Goal: Information Seeking & Learning: Learn about a topic

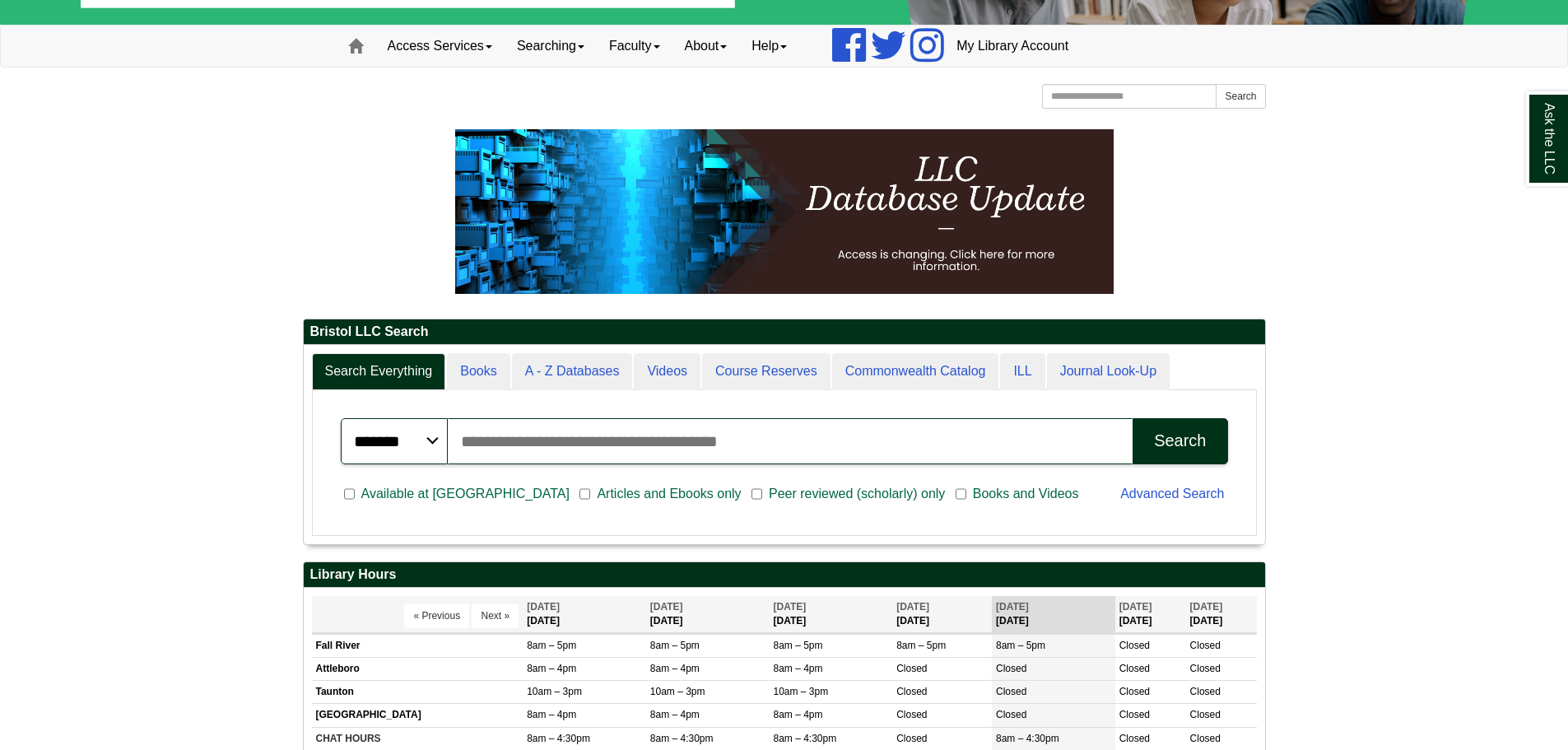
scroll to position [165, 0]
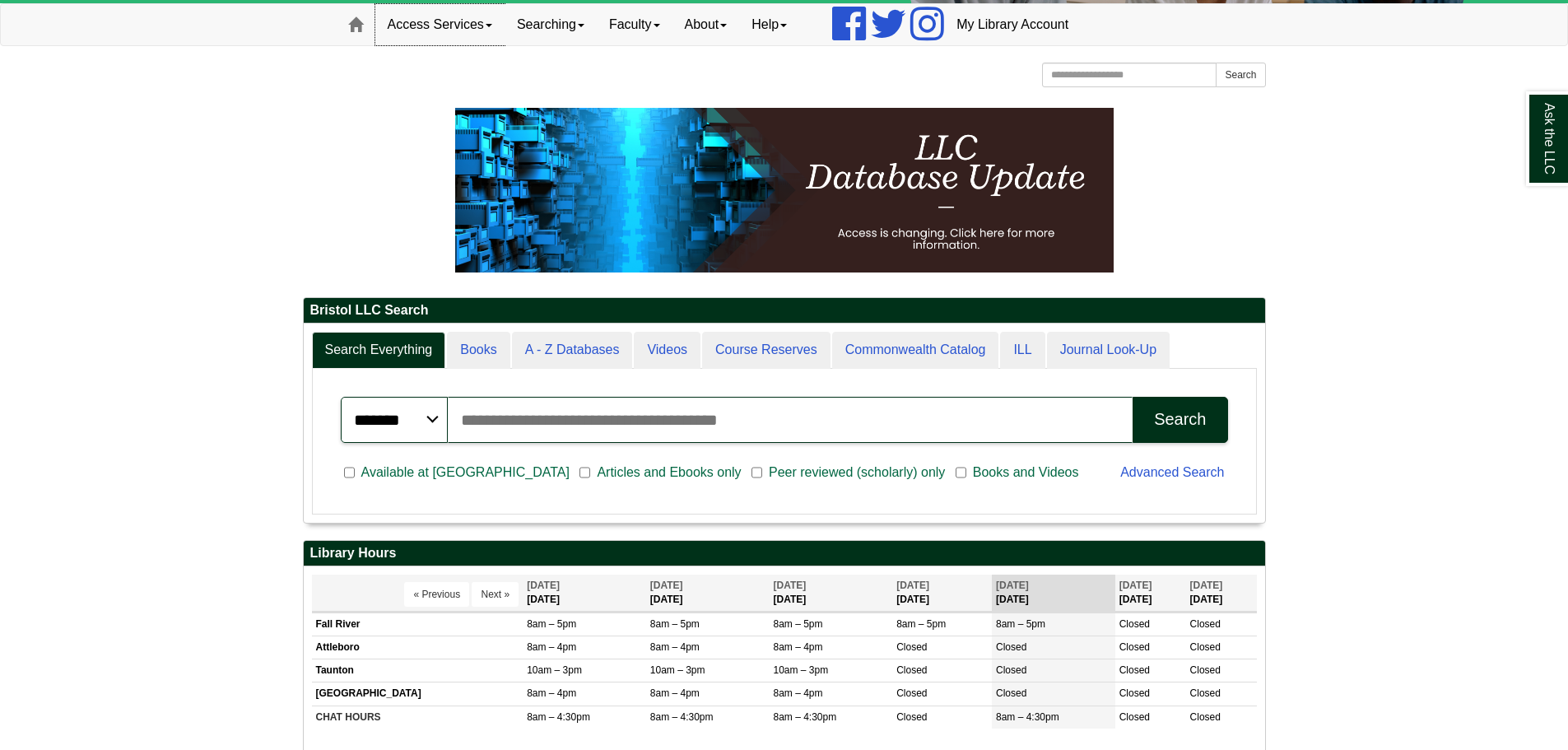
click at [482, 28] on link "Access Services" at bounding box center [440, 25] width 129 height 41
click at [442, 74] on link "Chromebooks" at bounding box center [461, 78] width 171 height 19
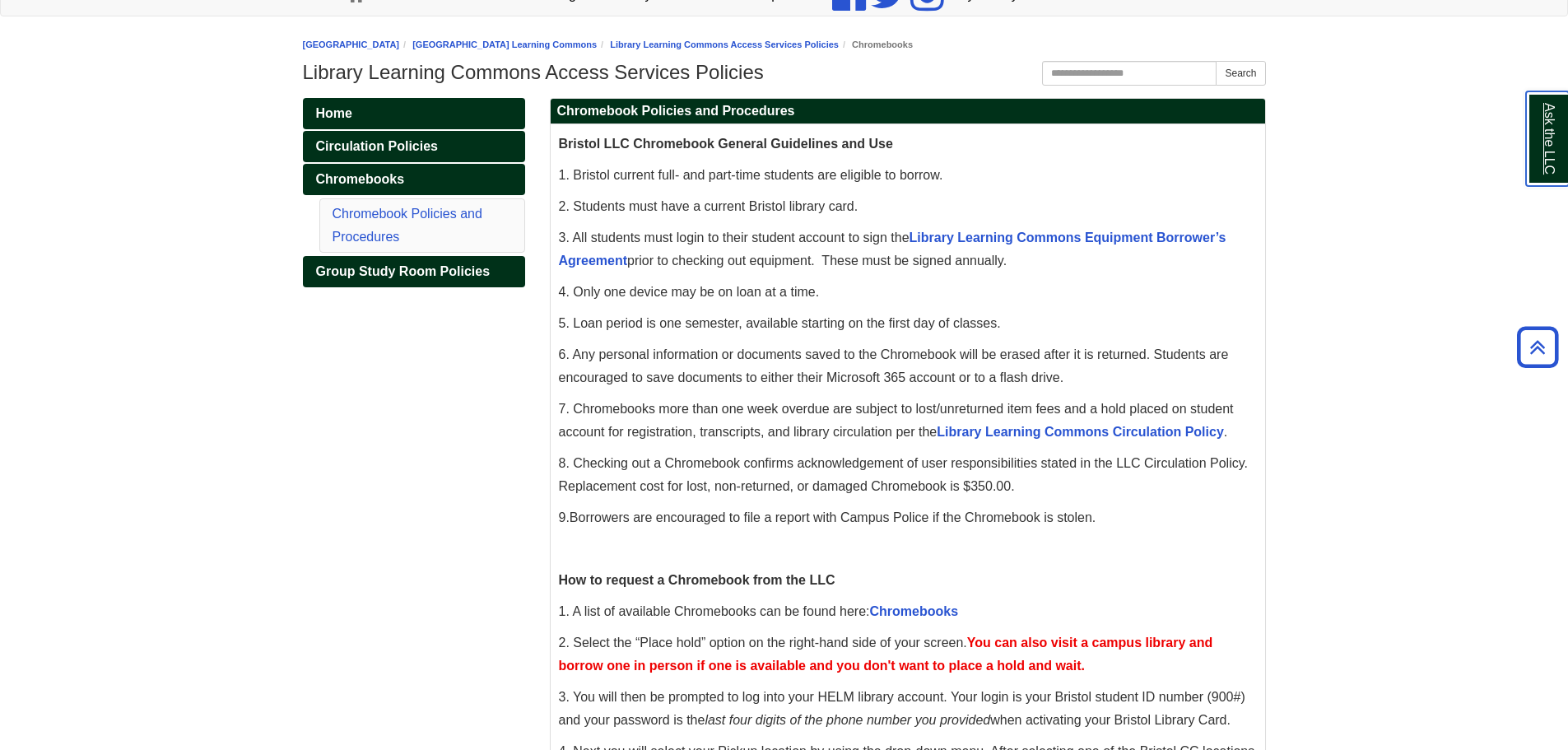
scroll to position [165, 0]
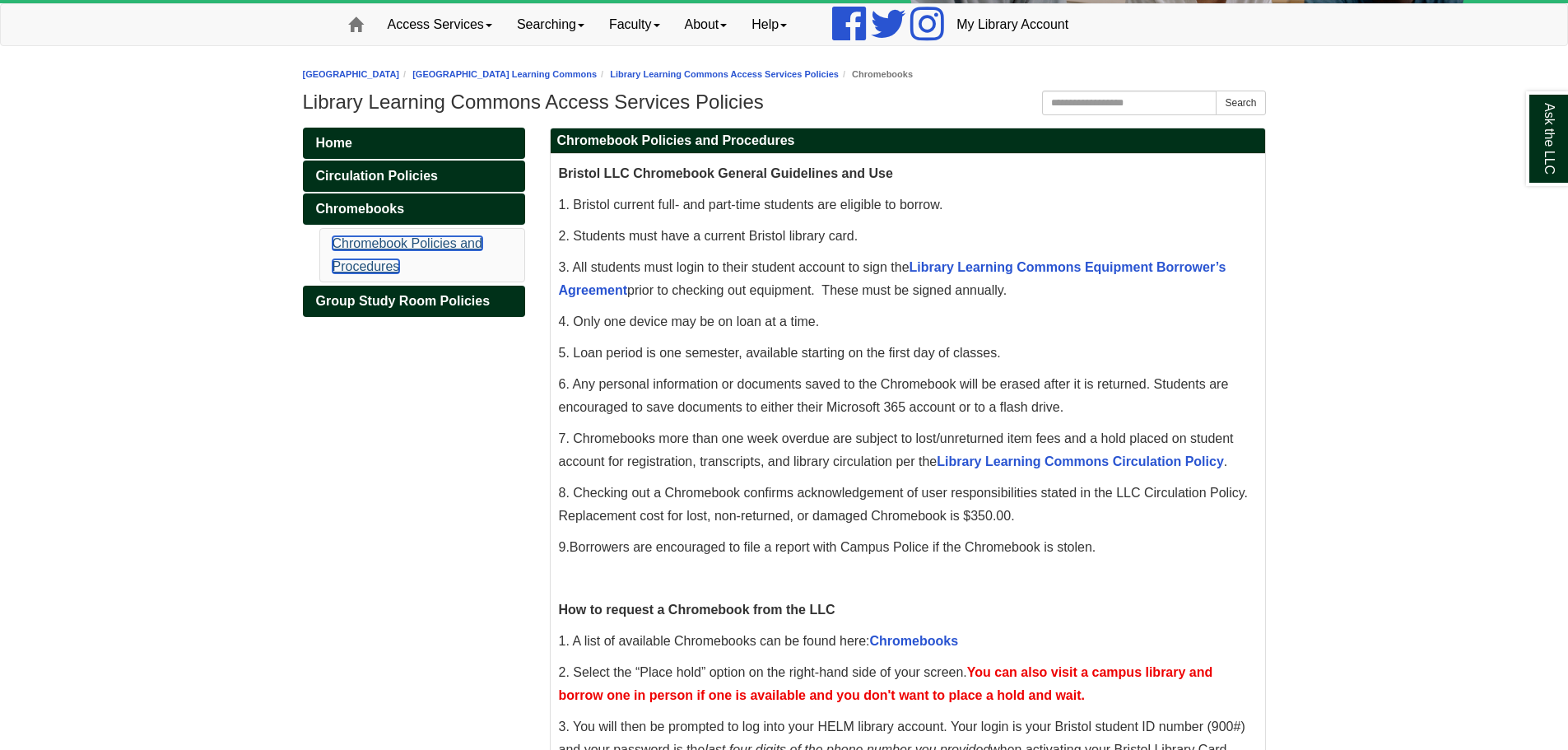
click at [420, 242] on link "Chromebook Policies and Procedures" at bounding box center [408, 254] width 150 height 37
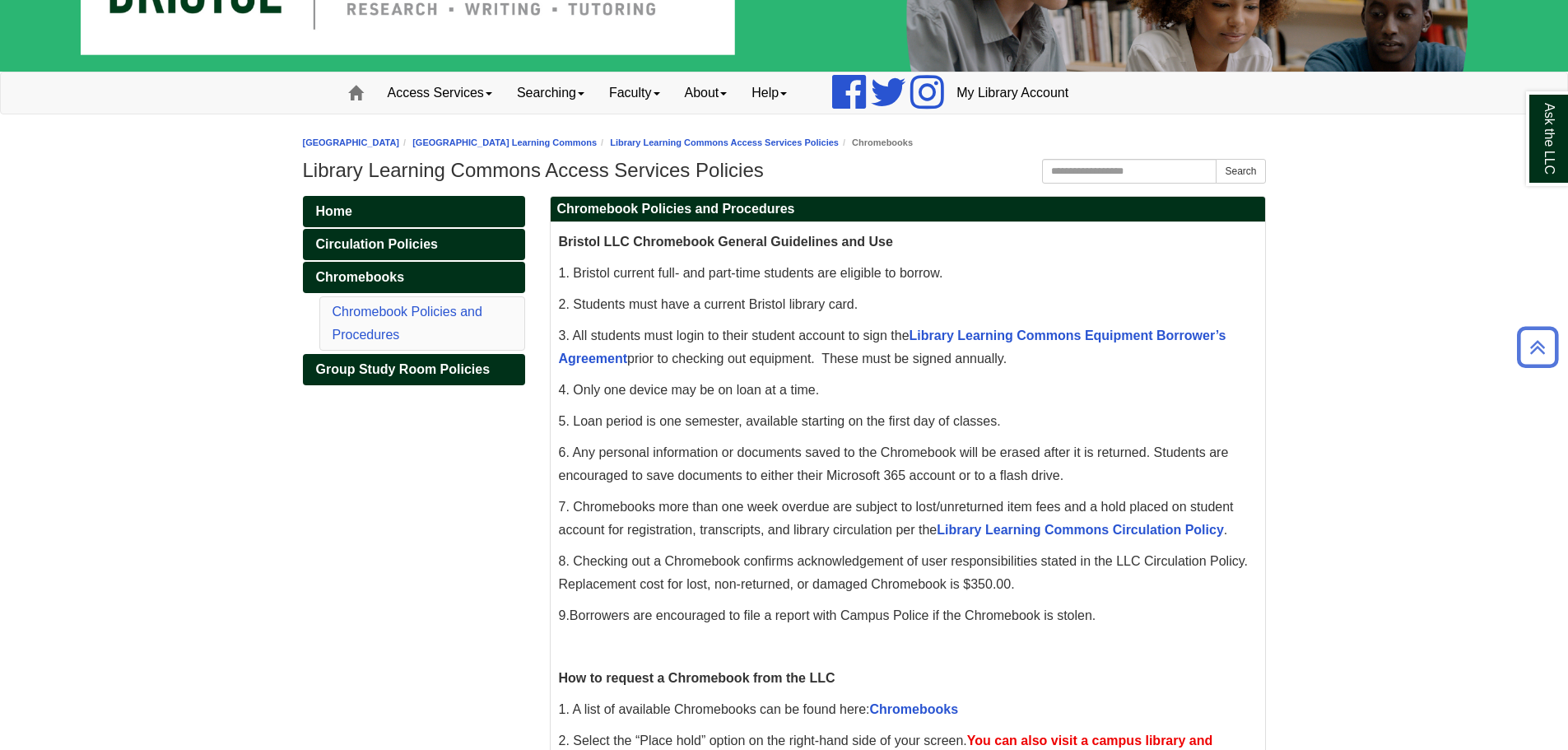
scroll to position [46, 0]
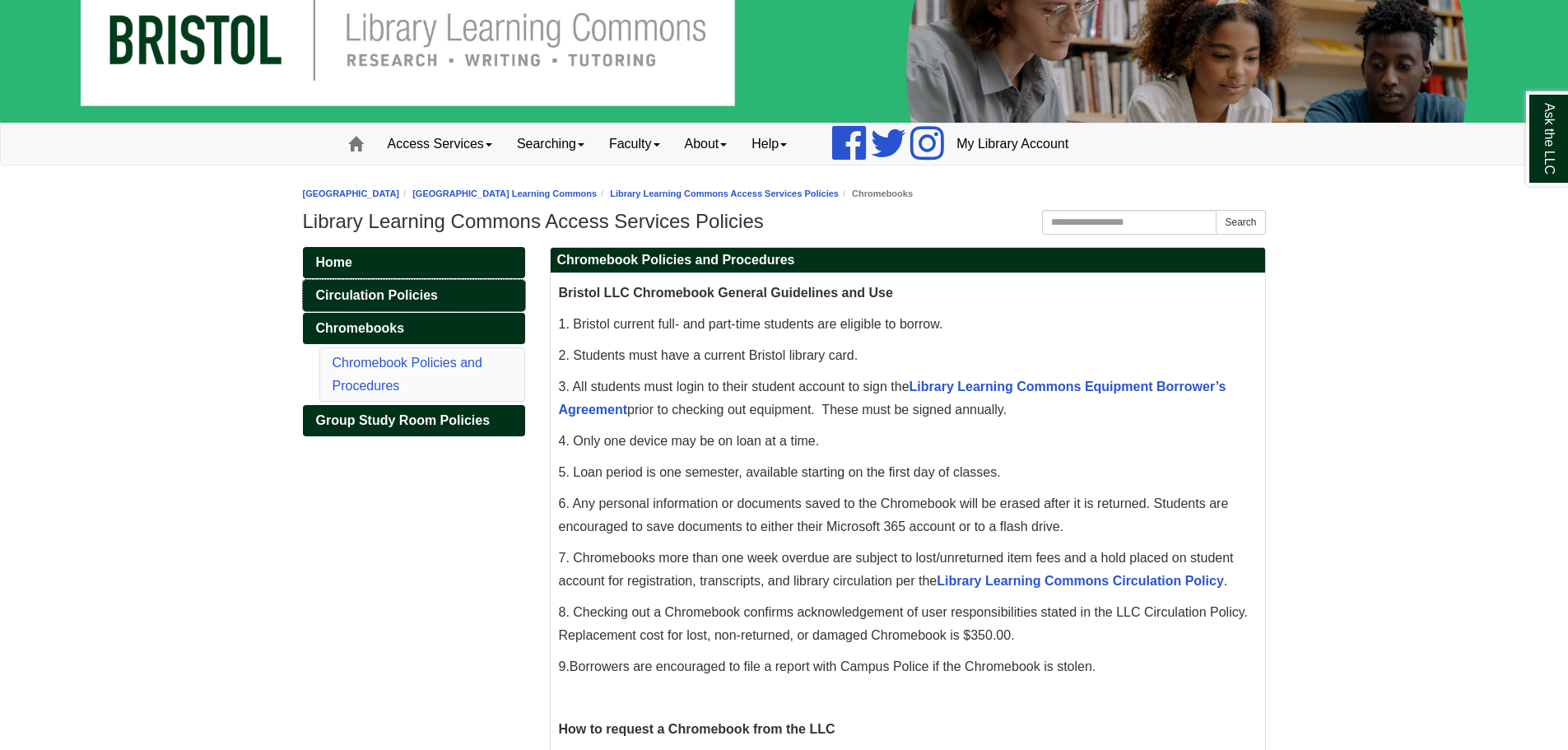
click at [379, 291] on span "Circulation Policies" at bounding box center [376, 295] width 121 height 14
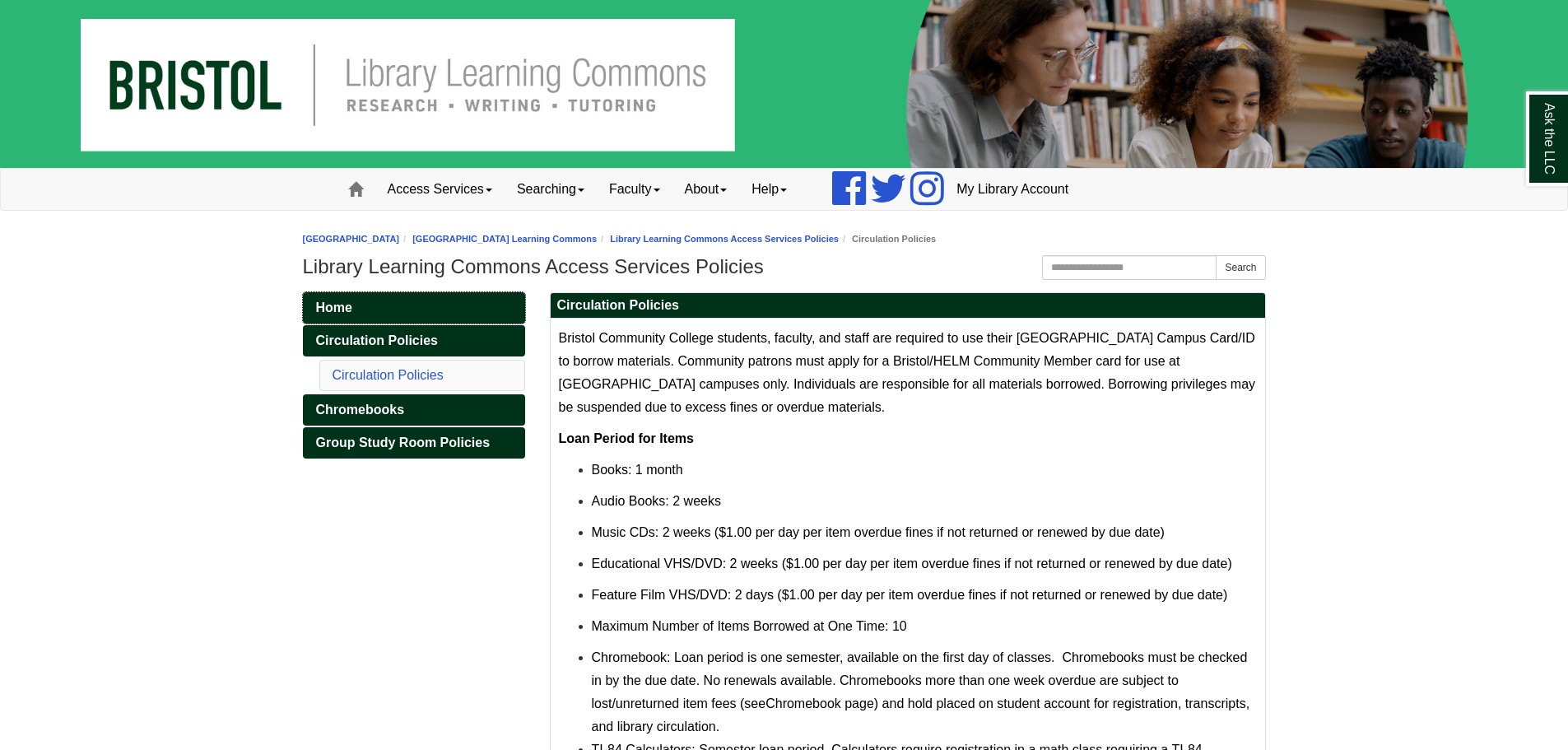
click at [320, 307] on span "Home" at bounding box center [334, 308] width 36 height 14
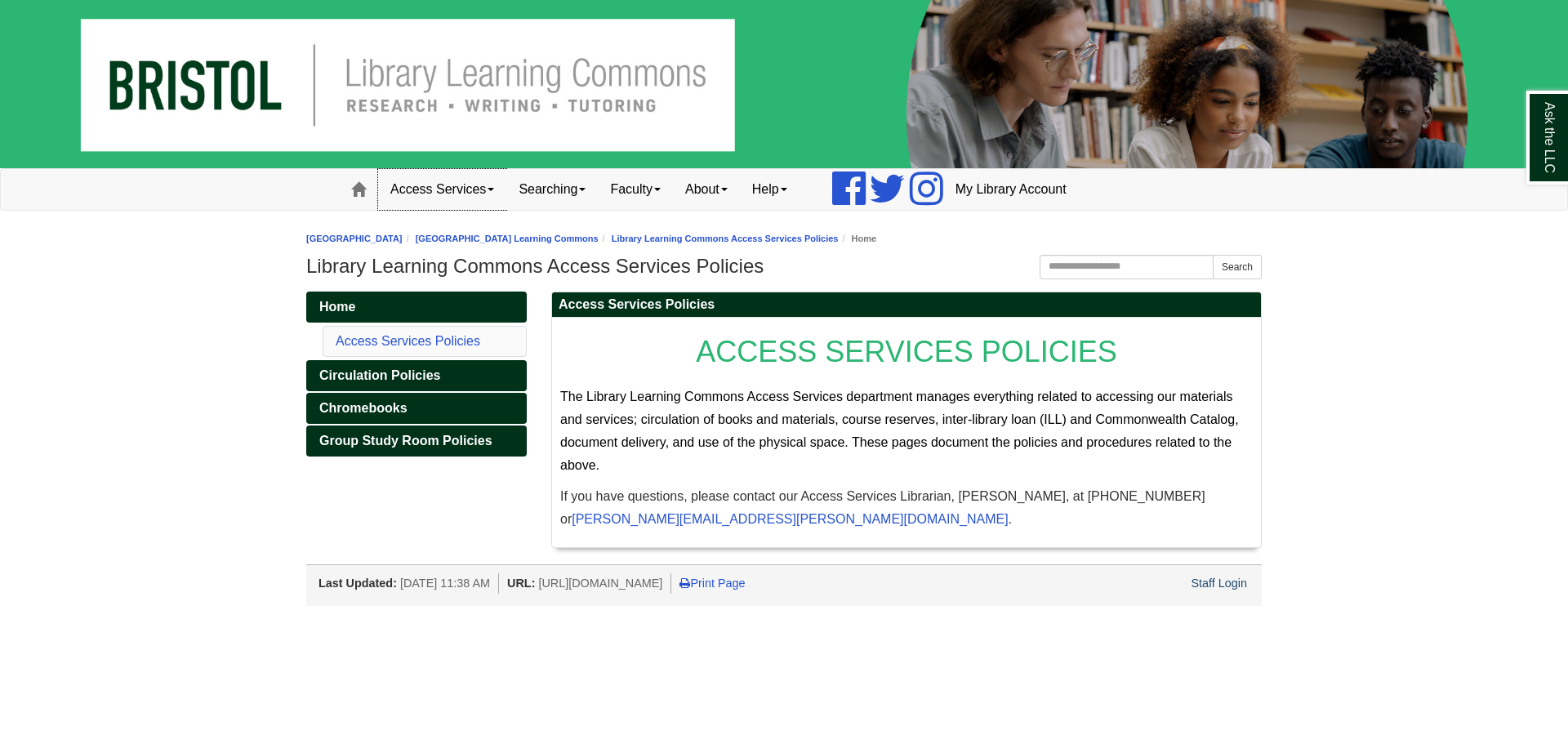
click at [423, 192] on link "Access Services" at bounding box center [442, 190] width 128 height 41
click at [430, 225] on link "Access Services Policies" at bounding box center [463, 224] width 170 height 19
click at [421, 343] on link "Access Services Policies" at bounding box center [408, 341] width 144 height 14
click at [543, 187] on link "Searching" at bounding box center [551, 190] width 91 height 41
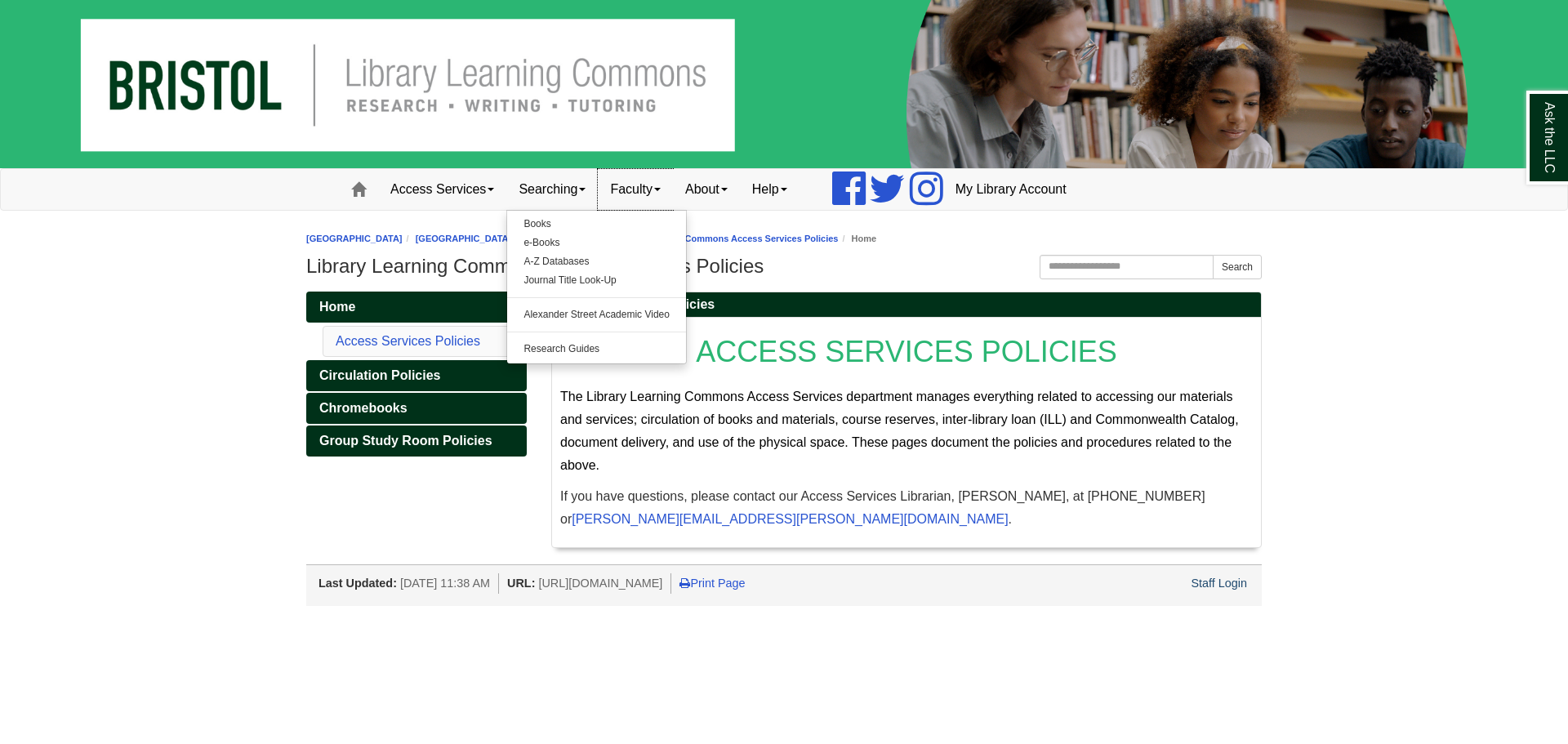
click at [647, 187] on link "Faculty" at bounding box center [635, 190] width 75 height 41
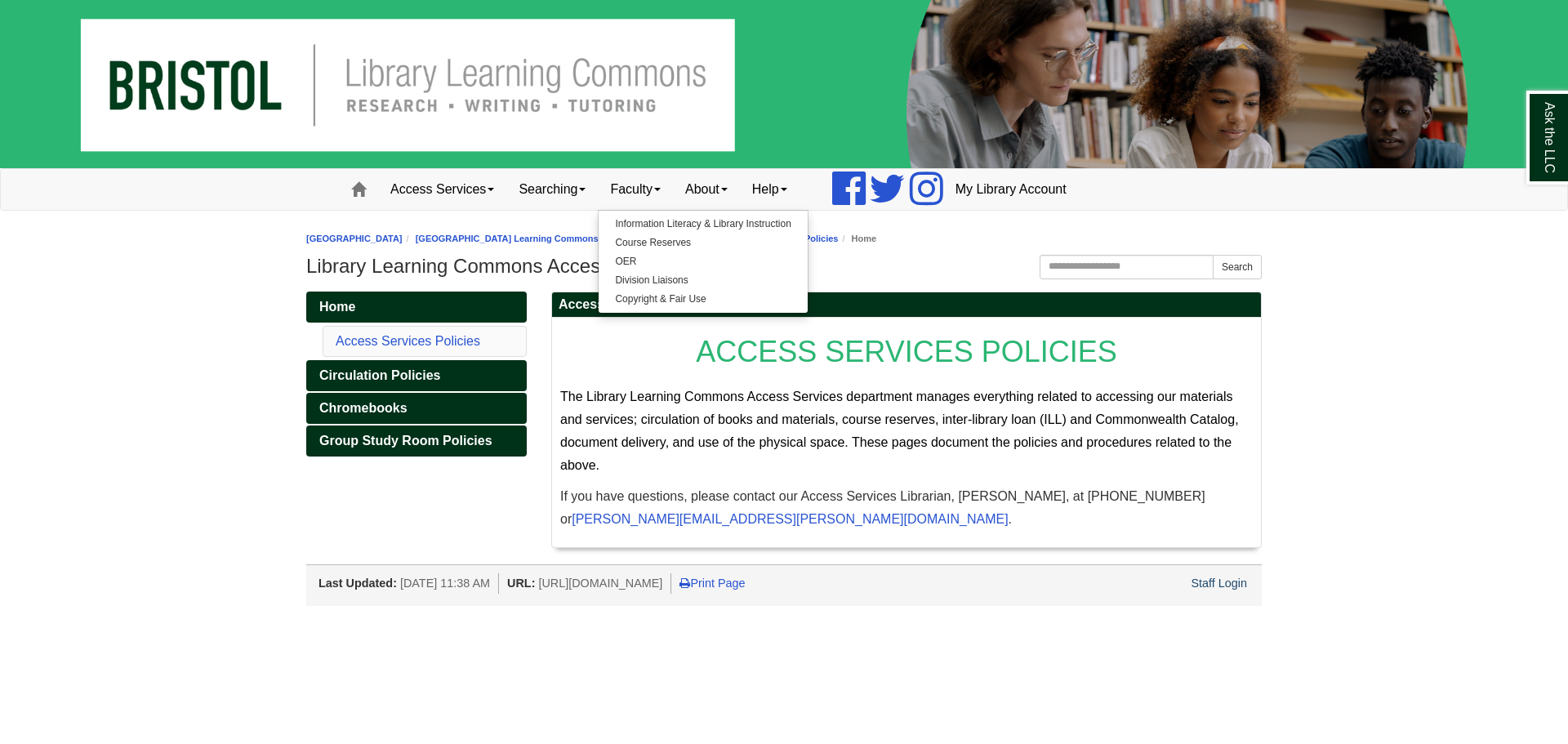
click at [1356, 415] on body "Skip to Main Content Toggle navigation Home Access Services Access Services Pol…" at bounding box center [784, 303] width 1568 height 606
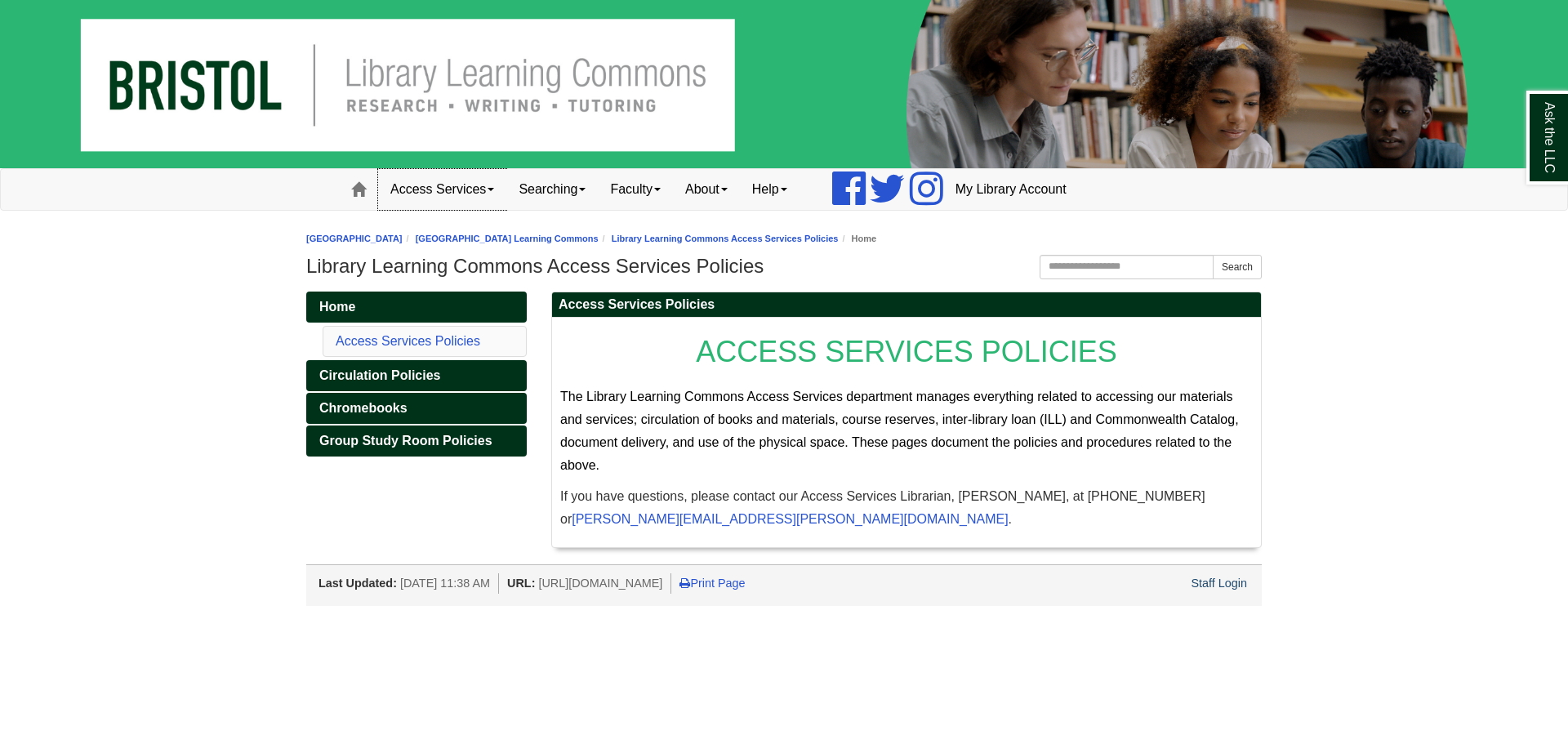
click at [443, 196] on link "Access Services" at bounding box center [442, 190] width 128 height 41
click at [441, 246] on link "Chromebooks" at bounding box center [463, 243] width 170 height 19
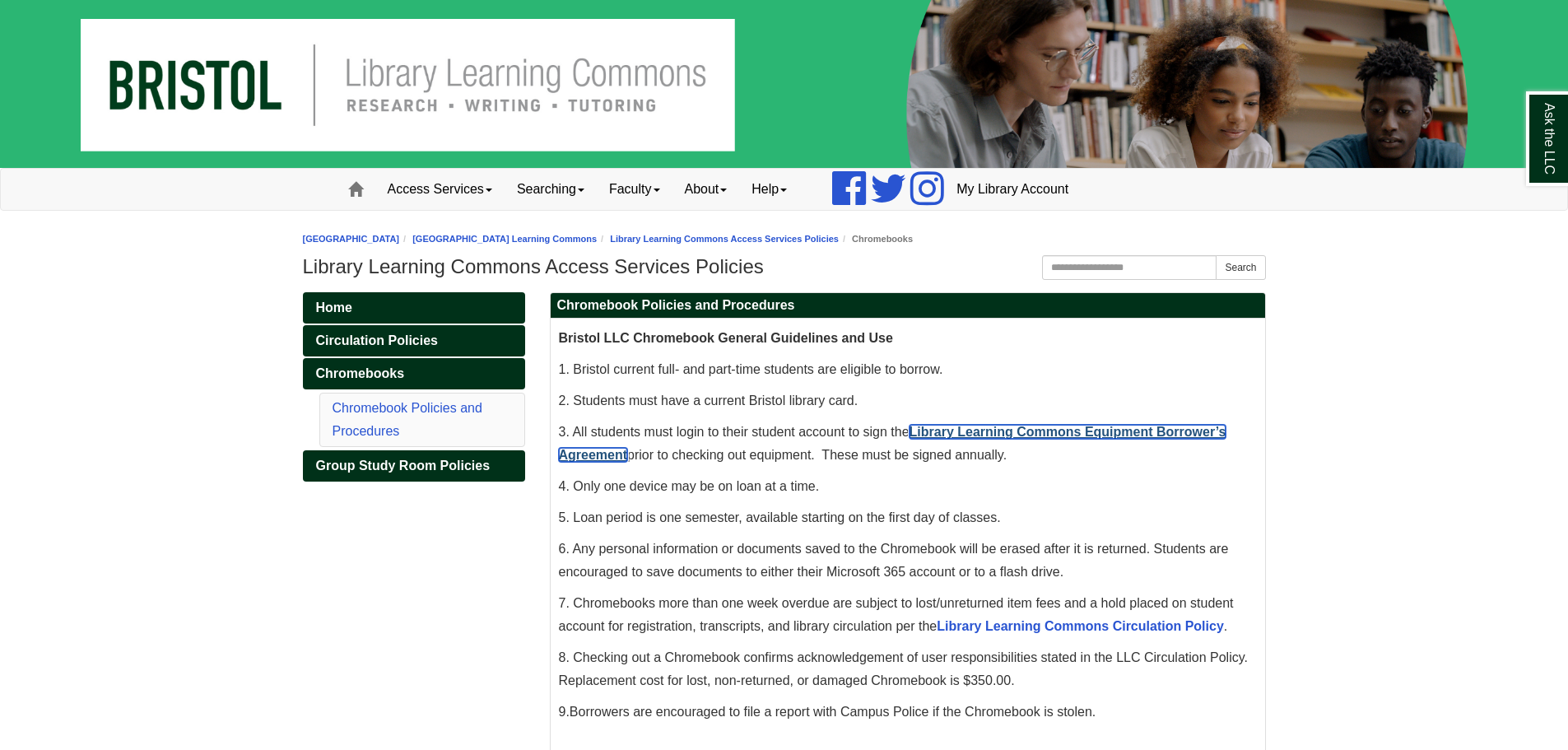
click at [1152, 430] on link "Library Learning Commons Equipment Borrower’s Agreement" at bounding box center [893, 443] width 668 height 37
click at [356, 310] on link "Home" at bounding box center [414, 308] width 222 height 31
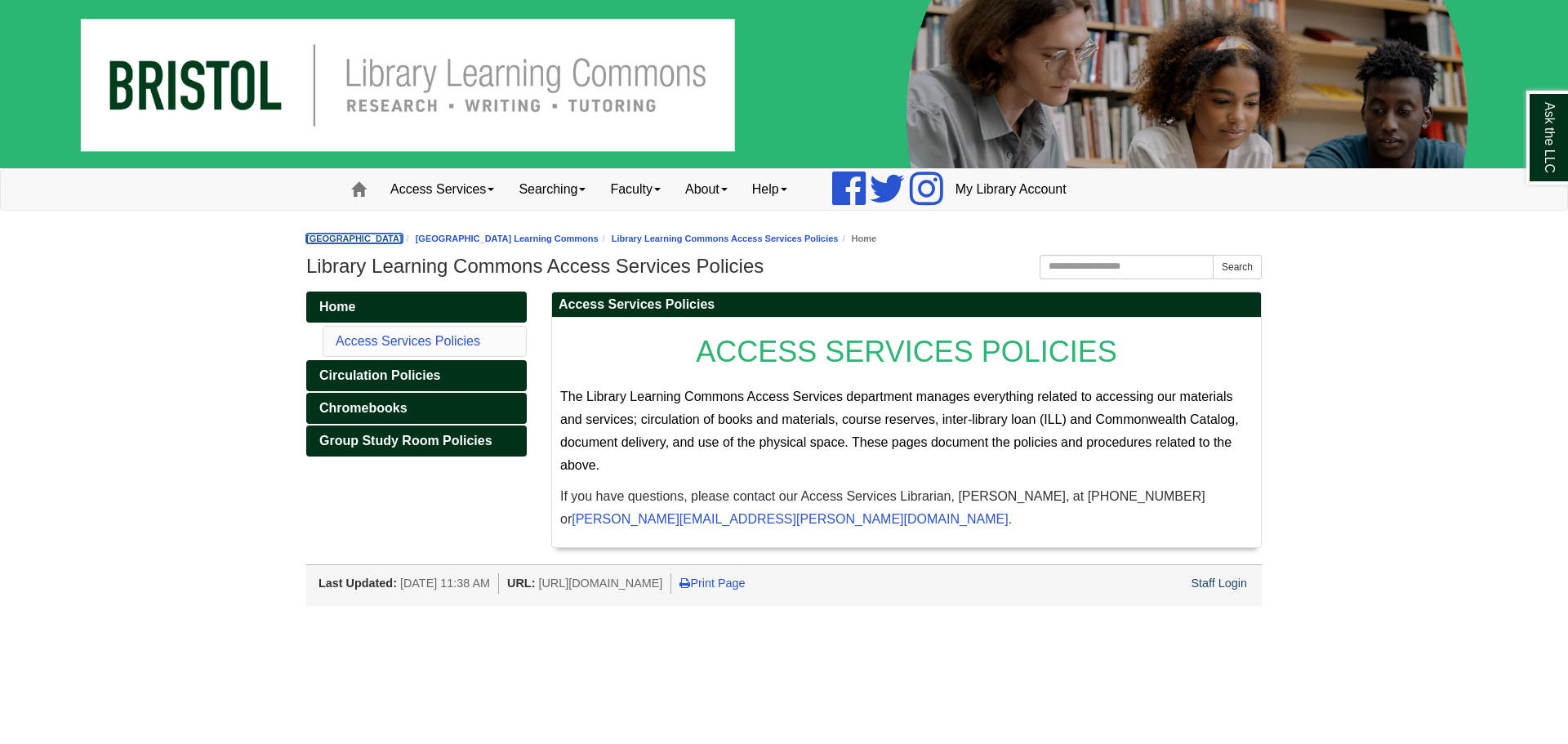
click at [356, 233] on link "[GEOGRAPHIC_DATA]" at bounding box center [354, 238] width 97 height 9
click at [361, 190] on span at bounding box center [358, 189] width 15 height 15
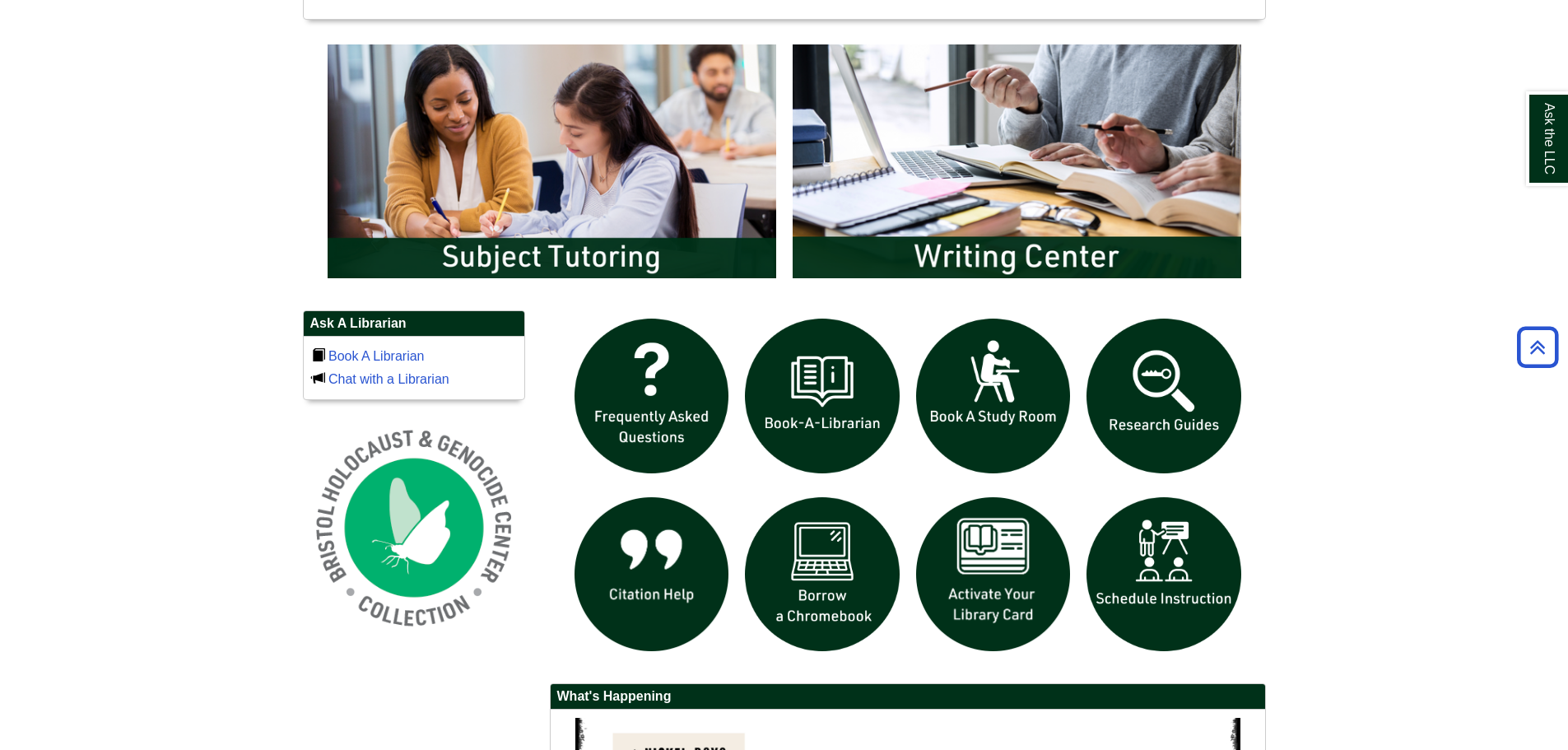
scroll to position [906, 0]
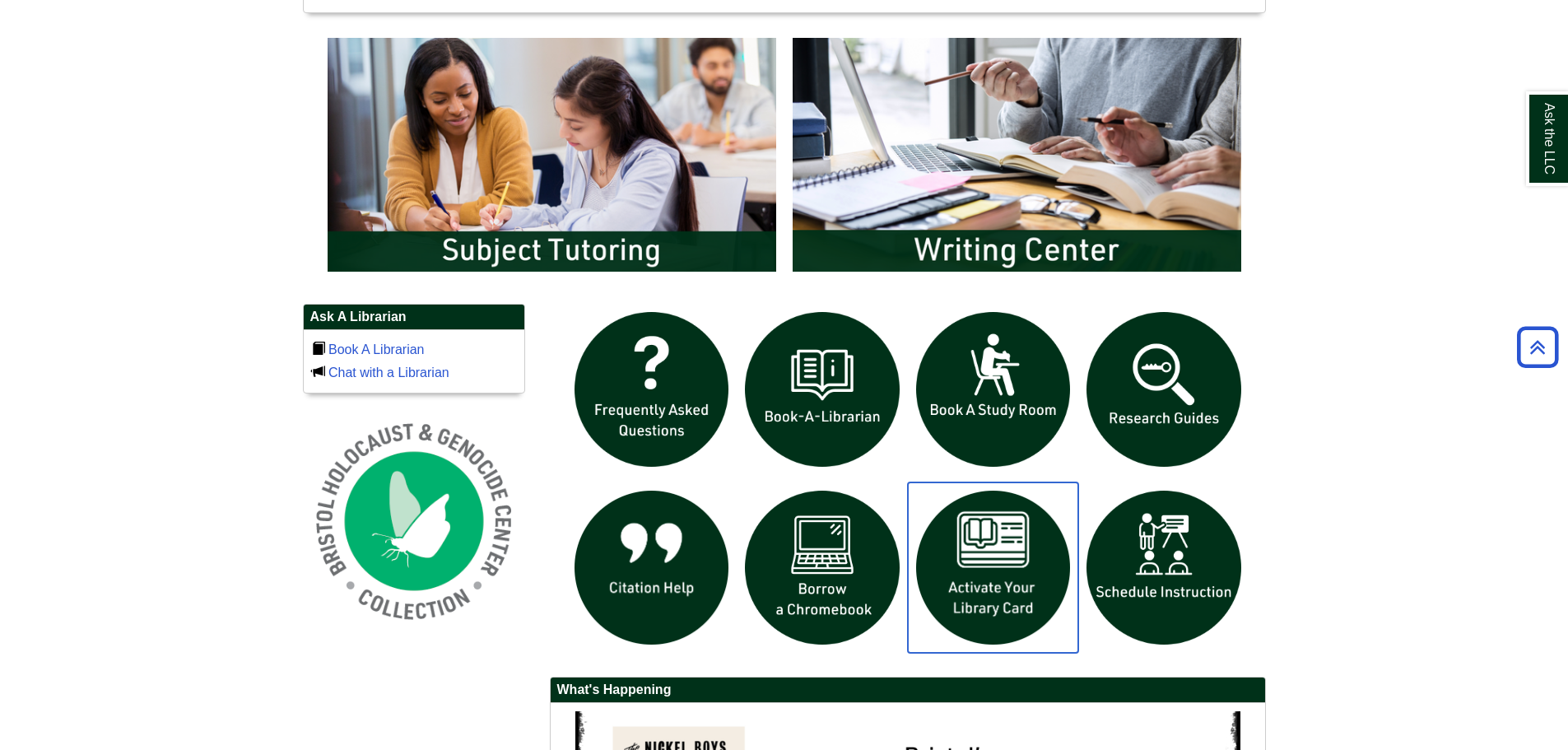
click at [973, 569] on img "slideshow" at bounding box center [993, 568] width 171 height 172
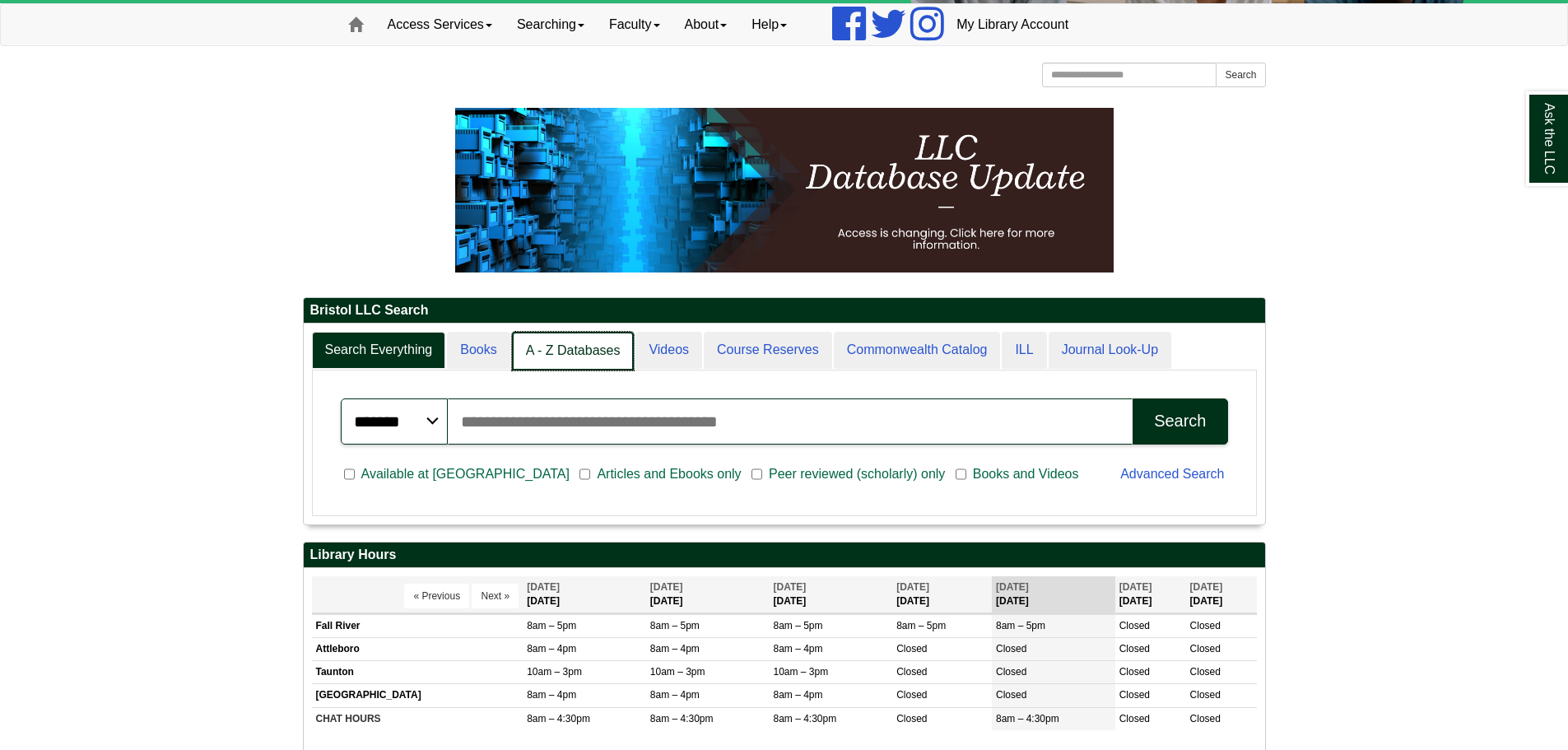
scroll to position [200, 961]
click at [488, 358] on link "Books" at bounding box center [479, 351] width 64 height 39
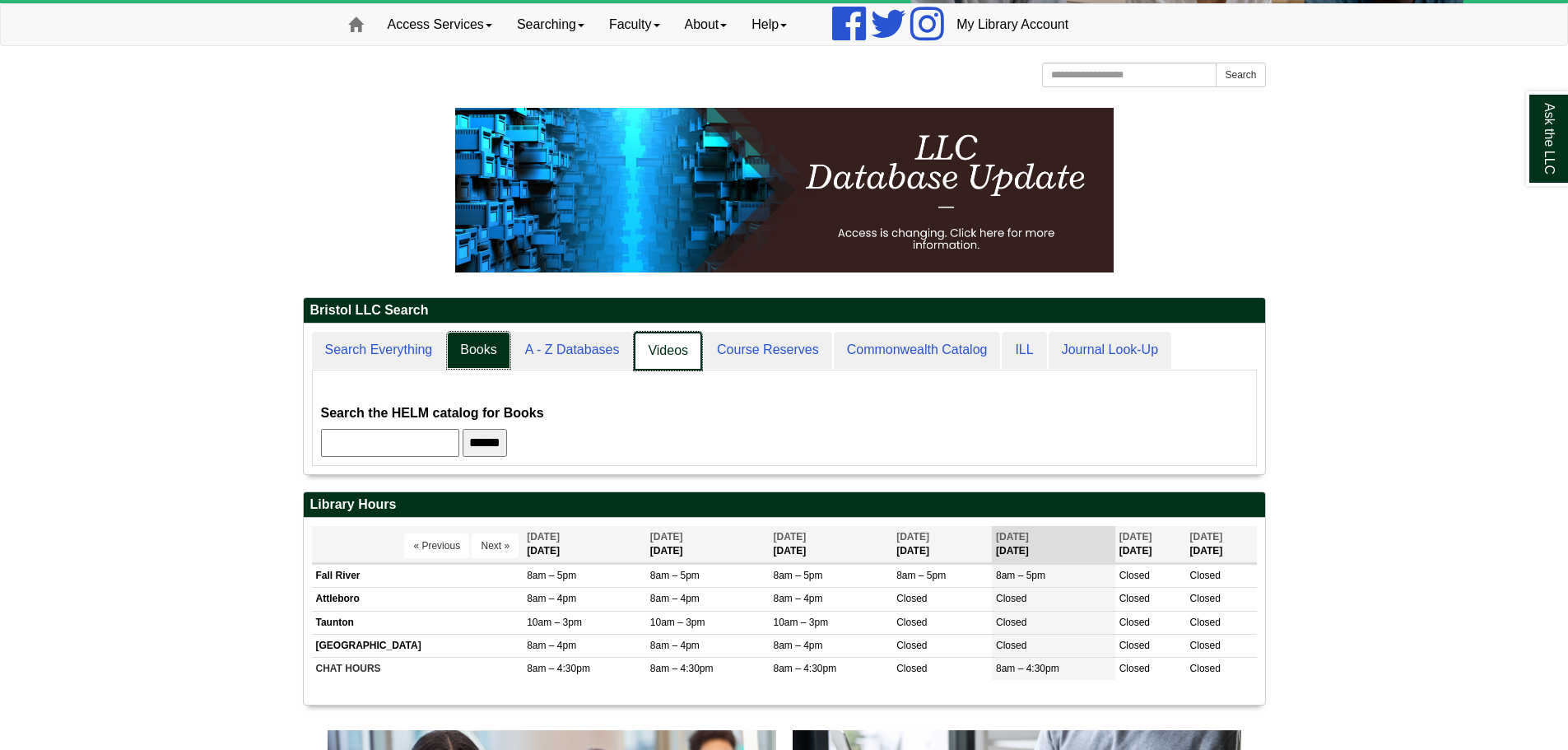
scroll to position [151, 961]
click at [675, 346] on link "Videos" at bounding box center [667, 351] width 68 height 39
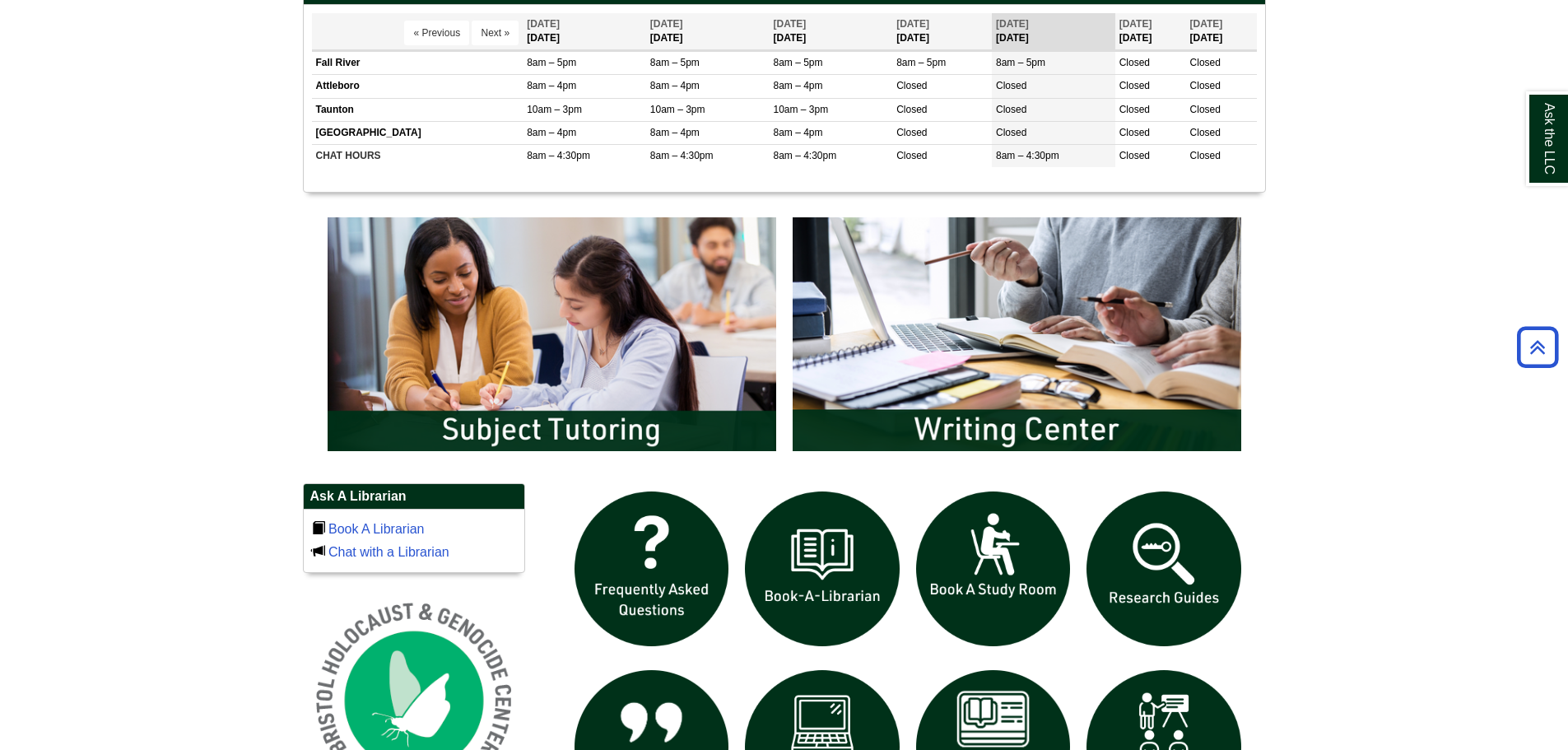
scroll to position [741, 0]
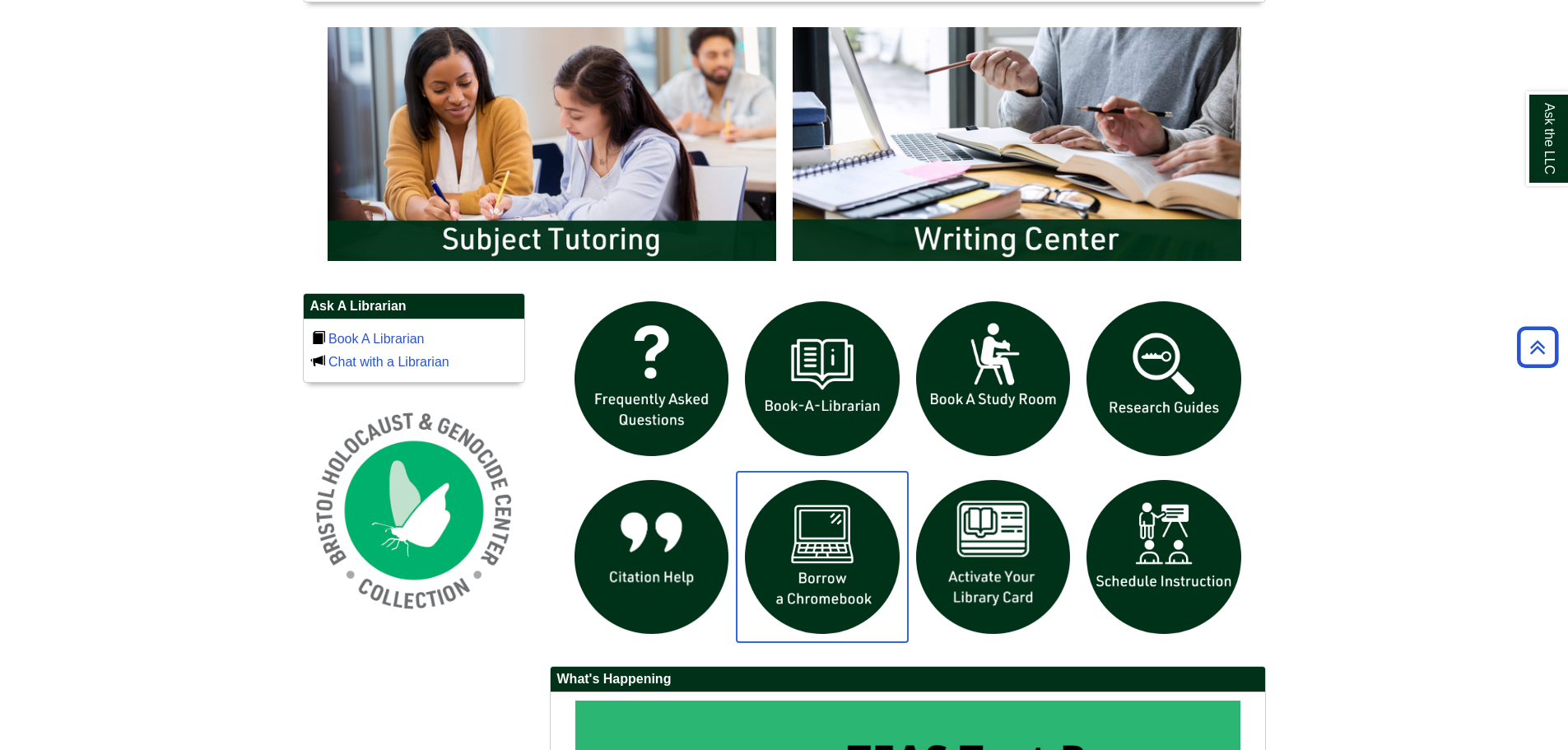
click at [843, 565] on img "slideshow" at bounding box center [822, 557] width 171 height 172
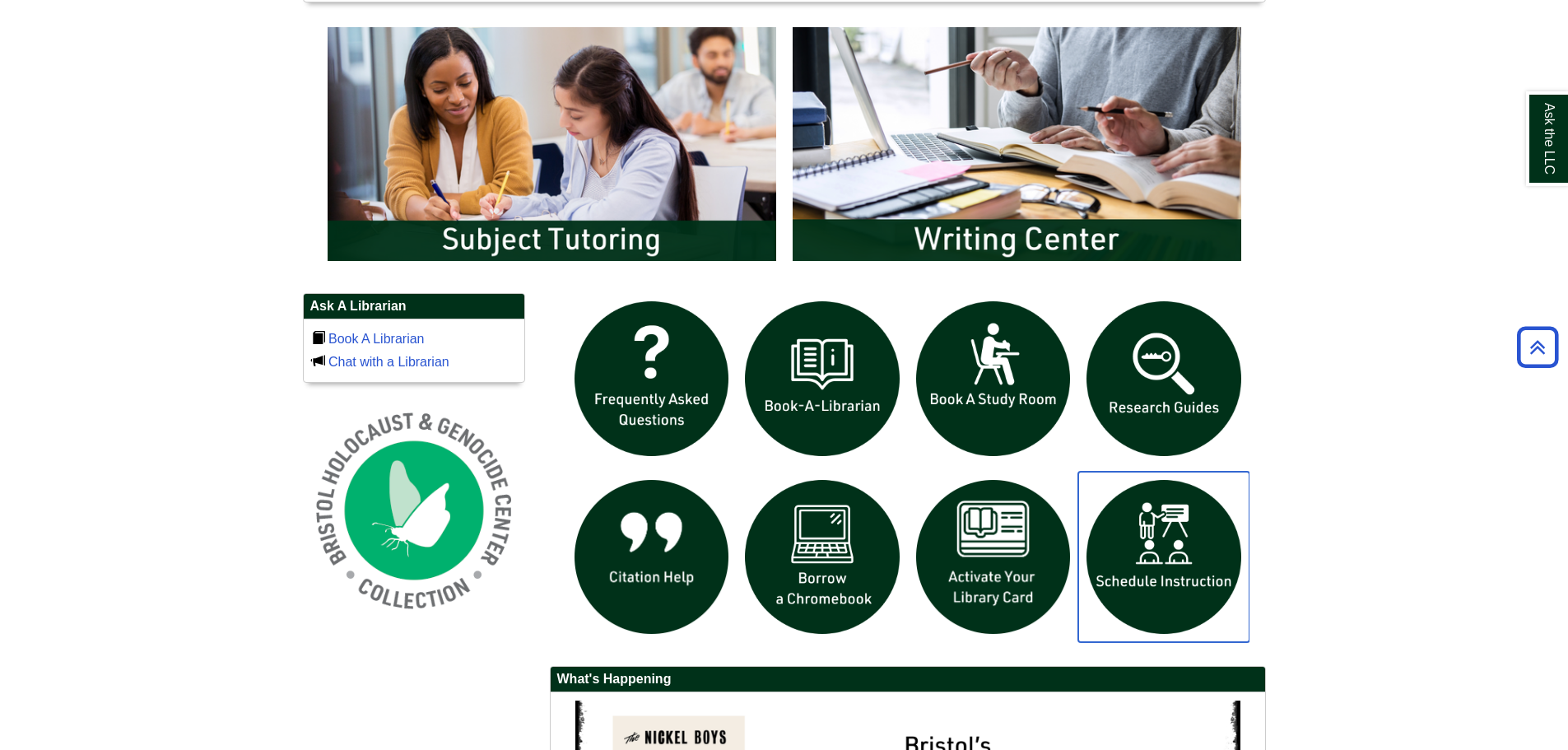
click at [1178, 538] on img "slideshow" at bounding box center [1163, 557] width 171 height 172
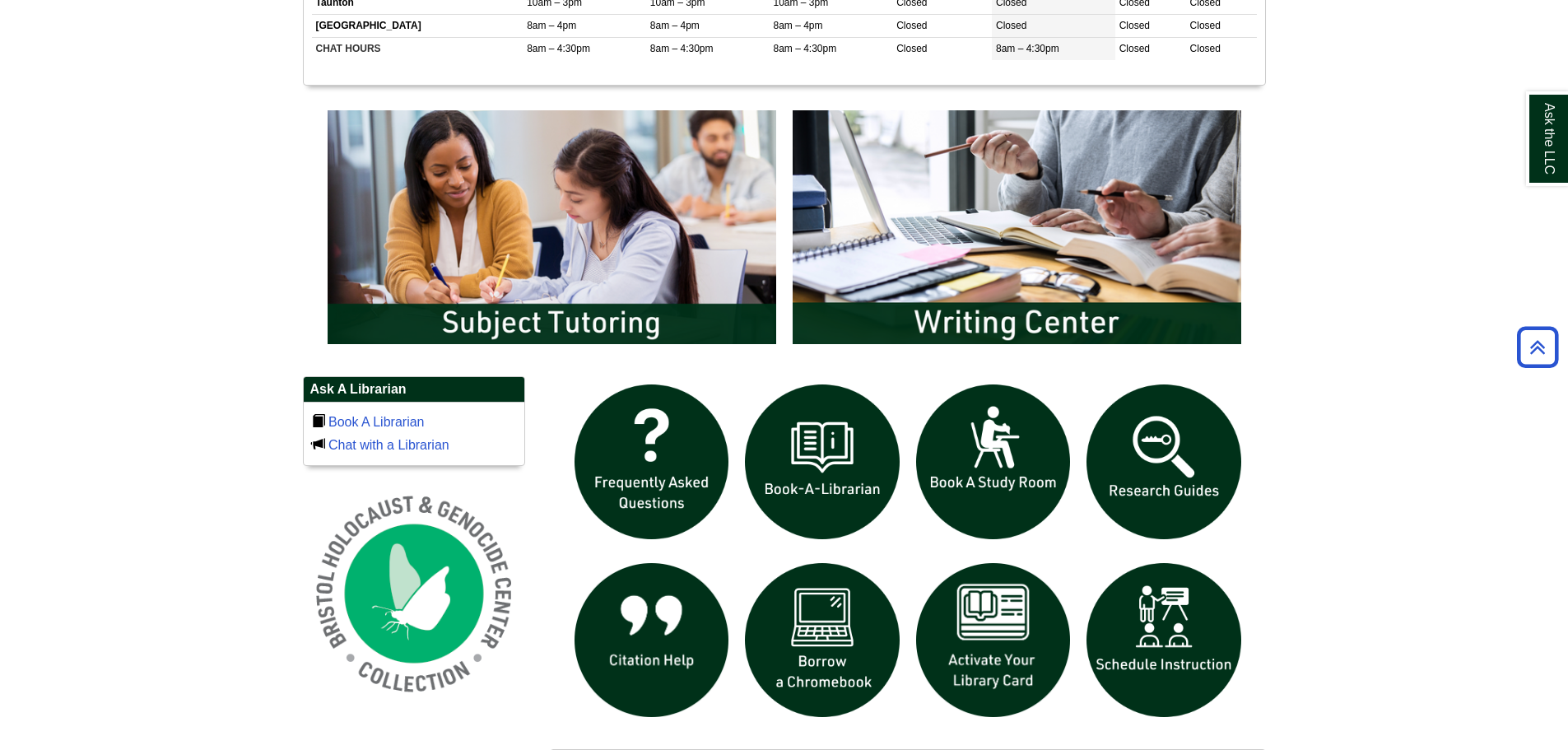
scroll to position [932, 0]
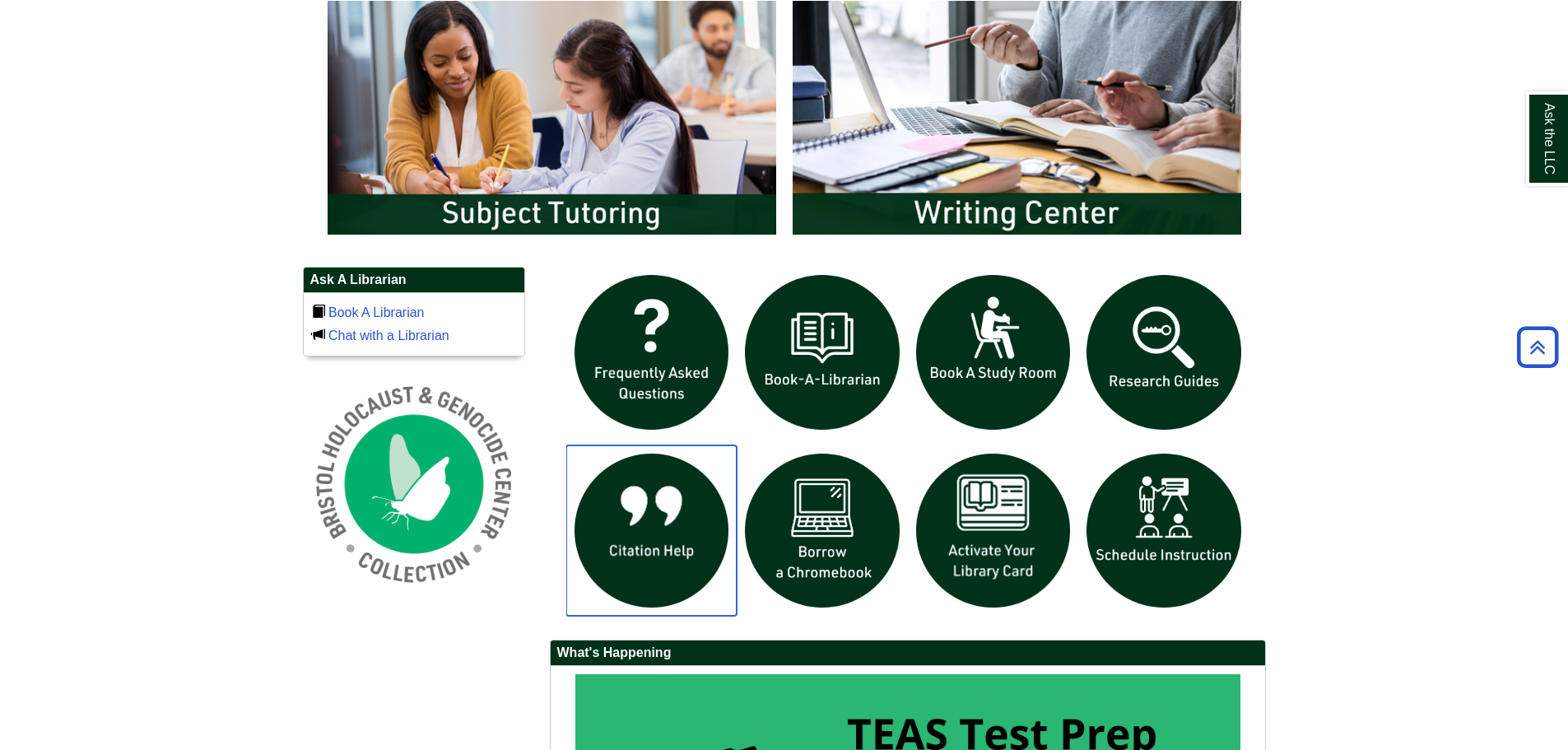
click at [669, 537] on img "slideshow" at bounding box center [651, 531] width 171 height 172
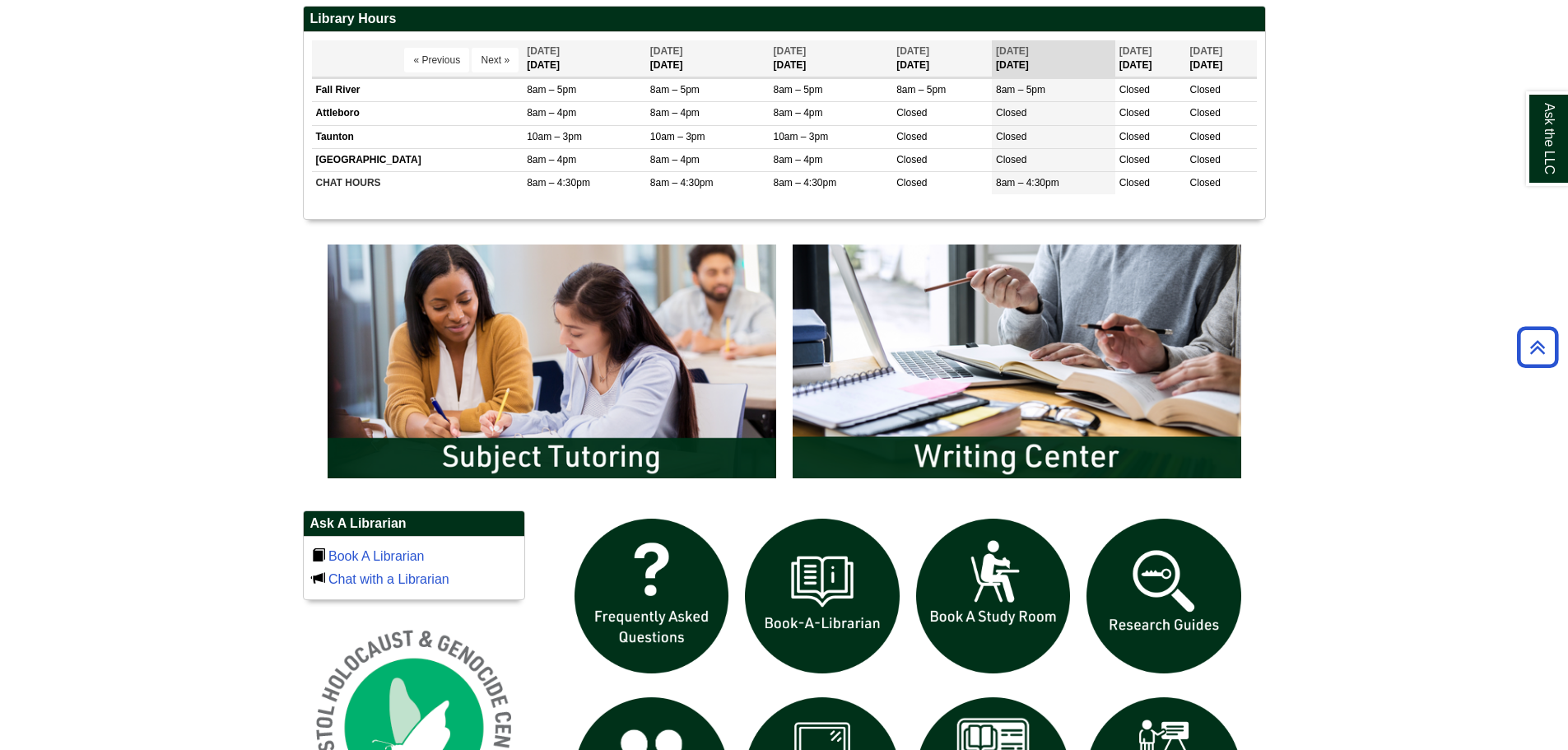
scroll to position [685, 0]
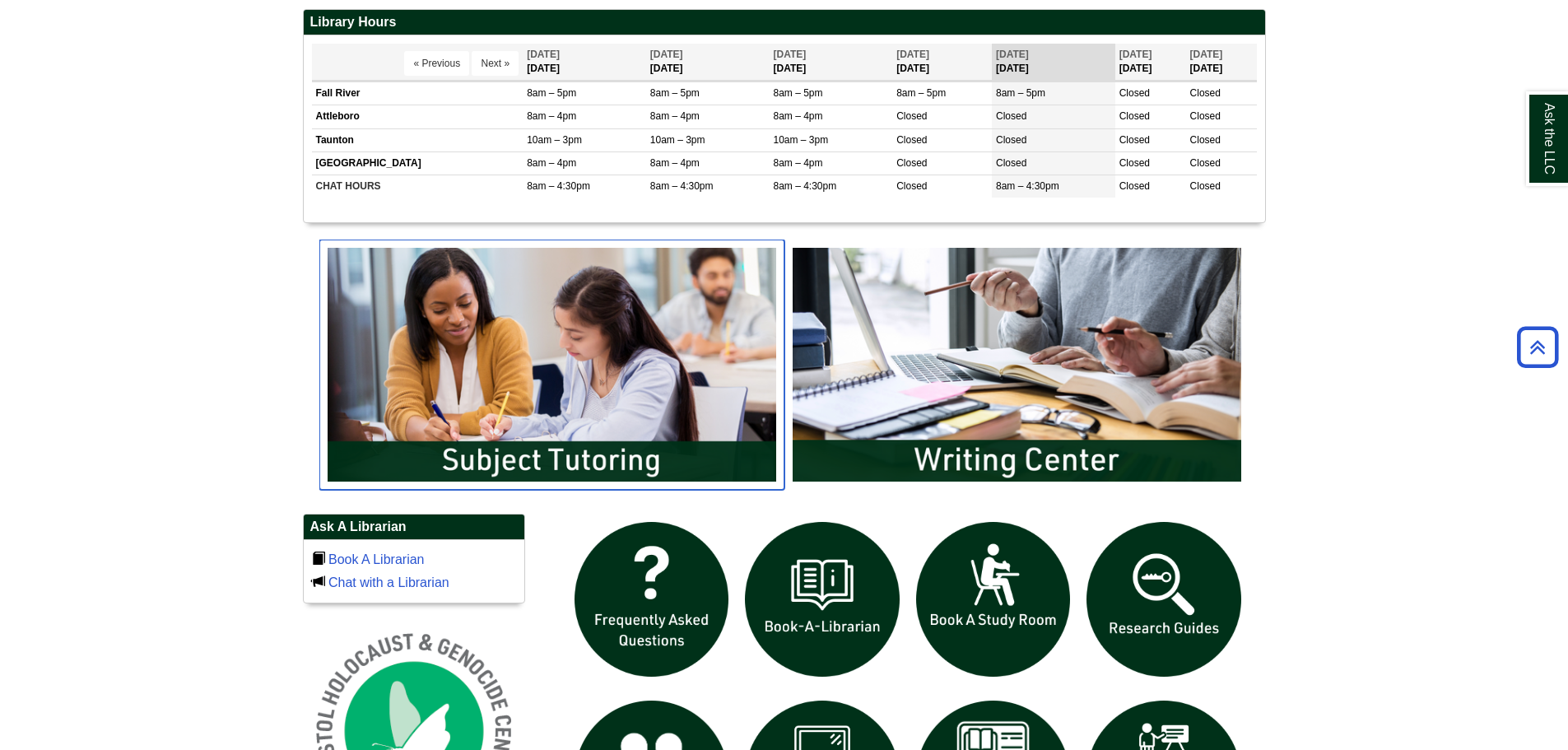
click at [591, 455] on img "slideshow" at bounding box center [552, 365] width 465 height 250
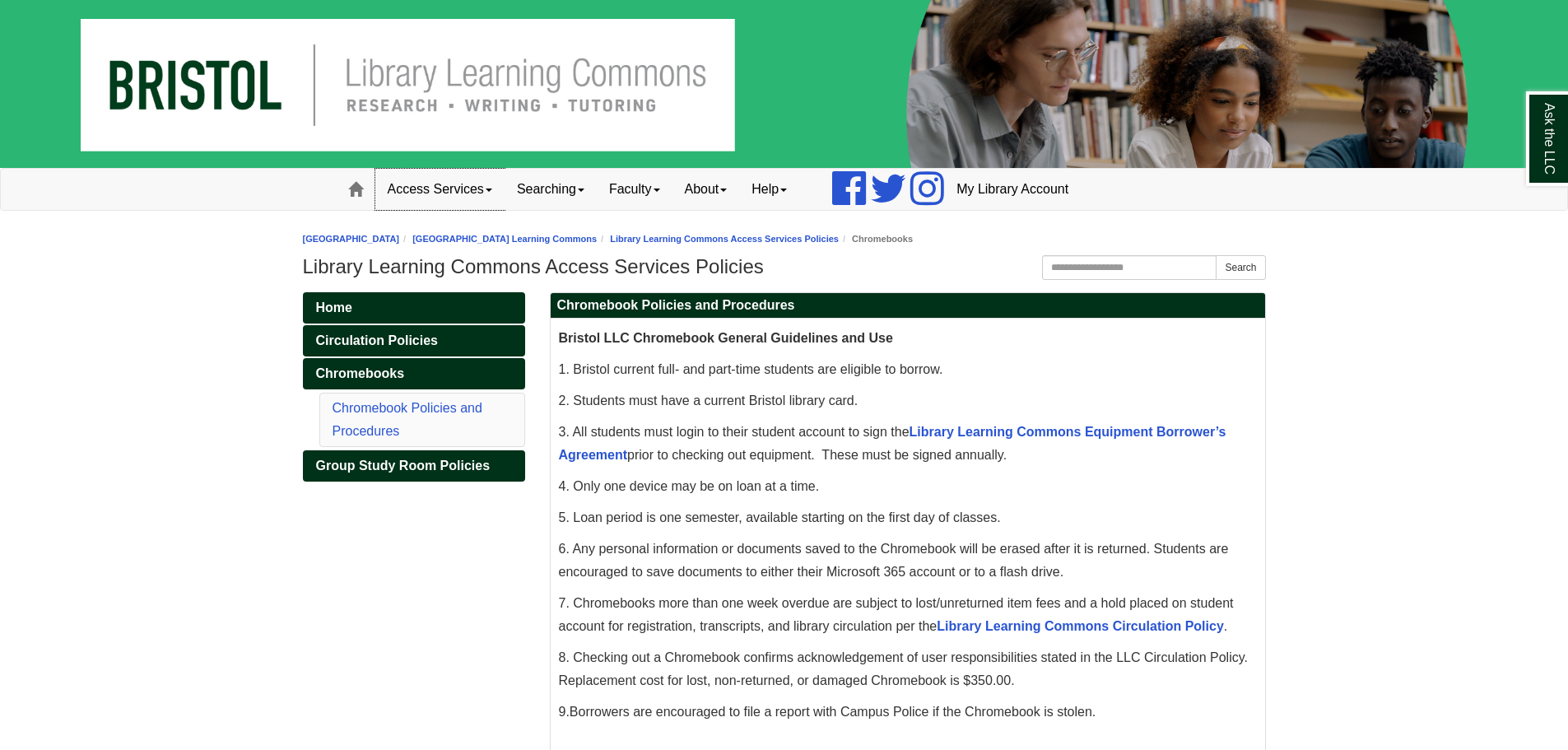
click at [424, 192] on link "Access Services" at bounding box center [440, 190] width 129 height 41
click at [416, 242] on link "Chromebooks" at bounding box center [461, 243] width 171 height 19
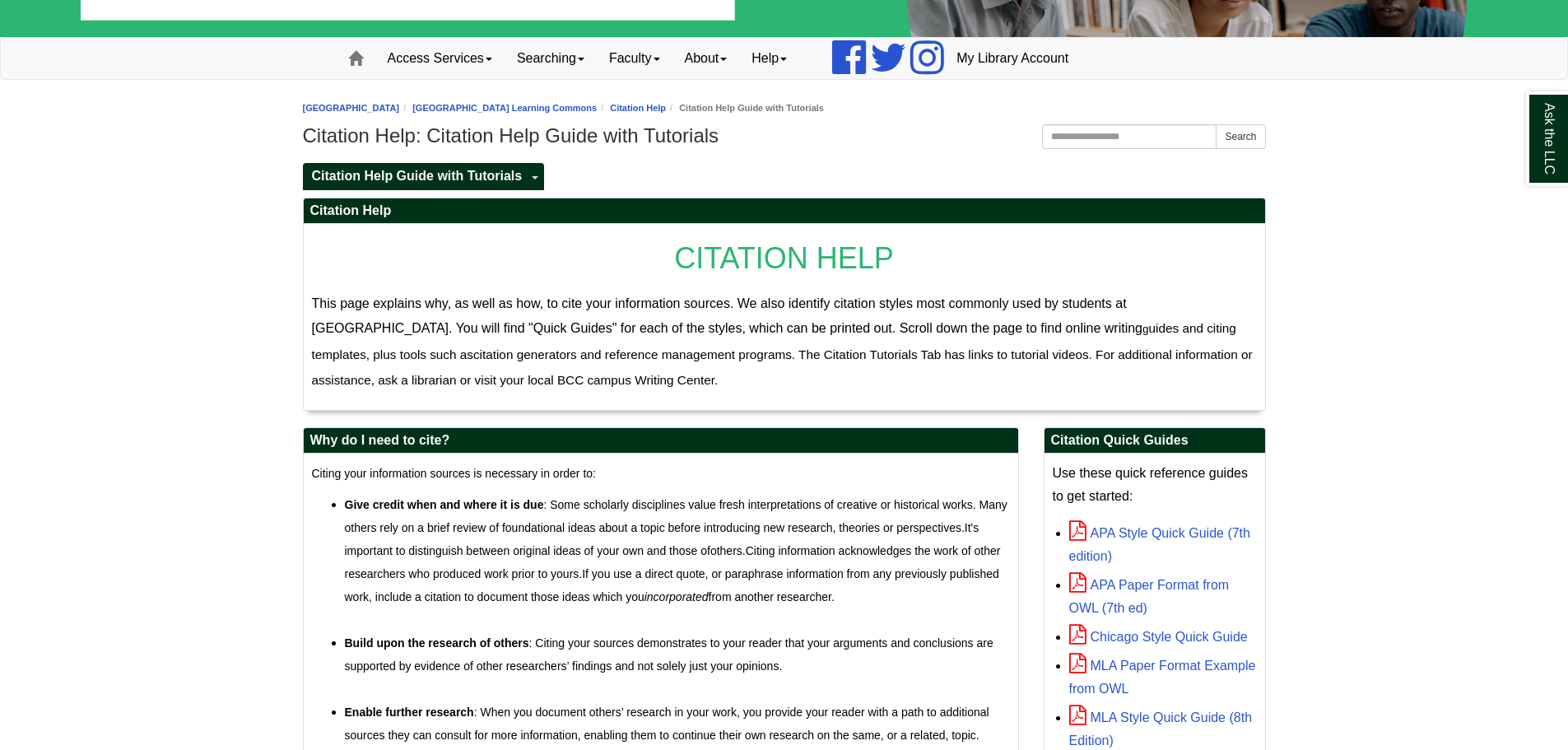
scroll to position [165, 0]
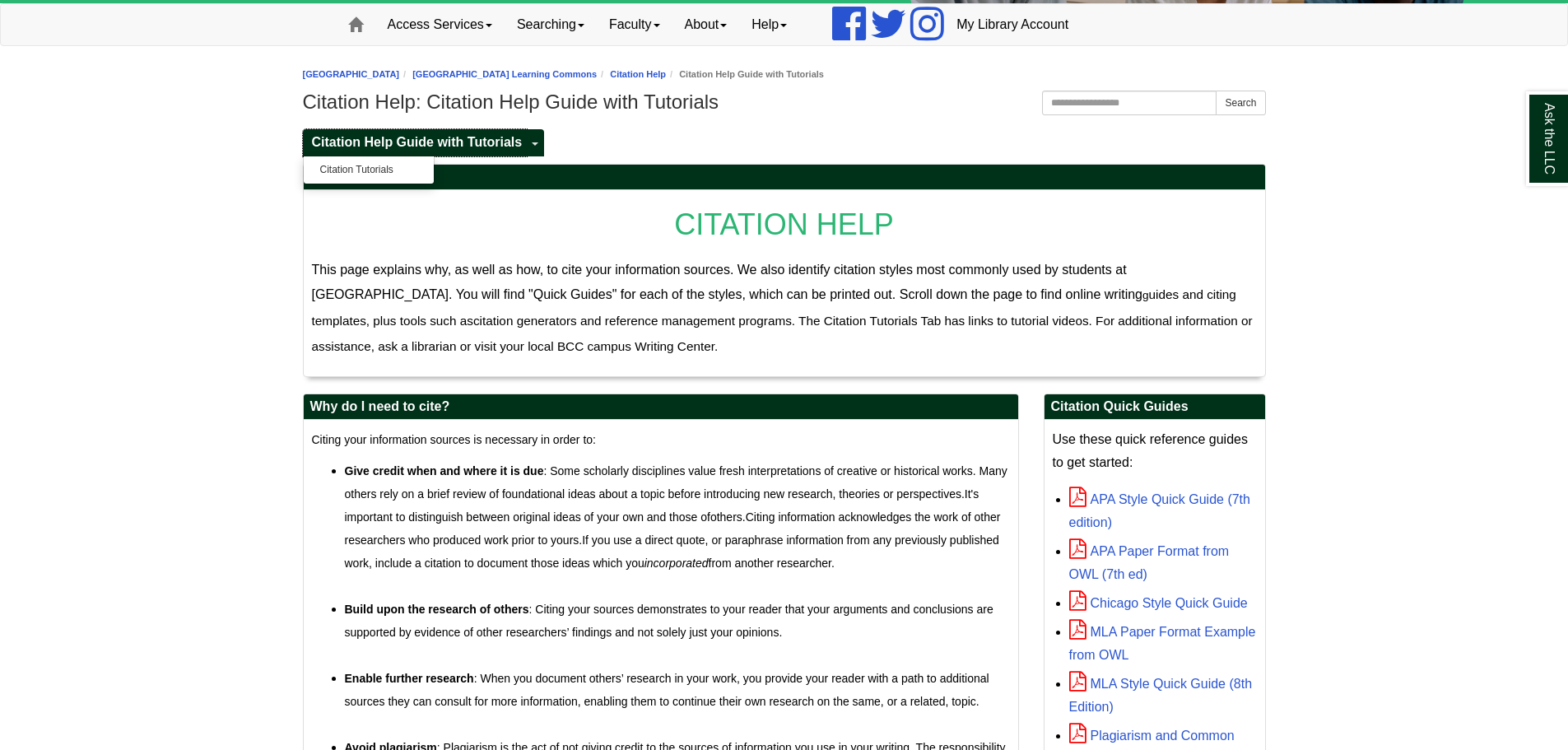
click at [485, 138] on span "Citation Help Guide with Tutorials" at bounding box center [417, 142] width 211 height 14
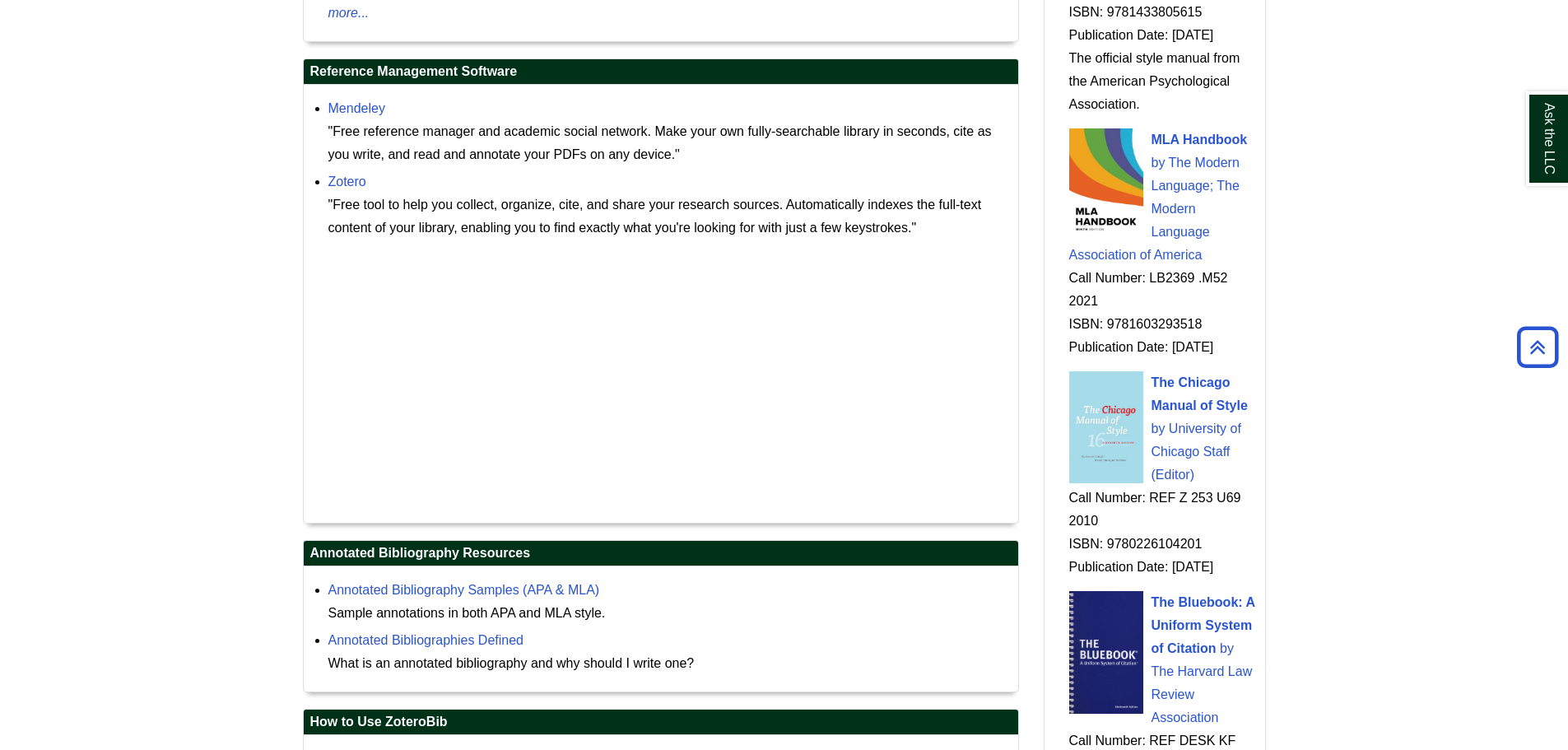
scroll to position [1894, 0]
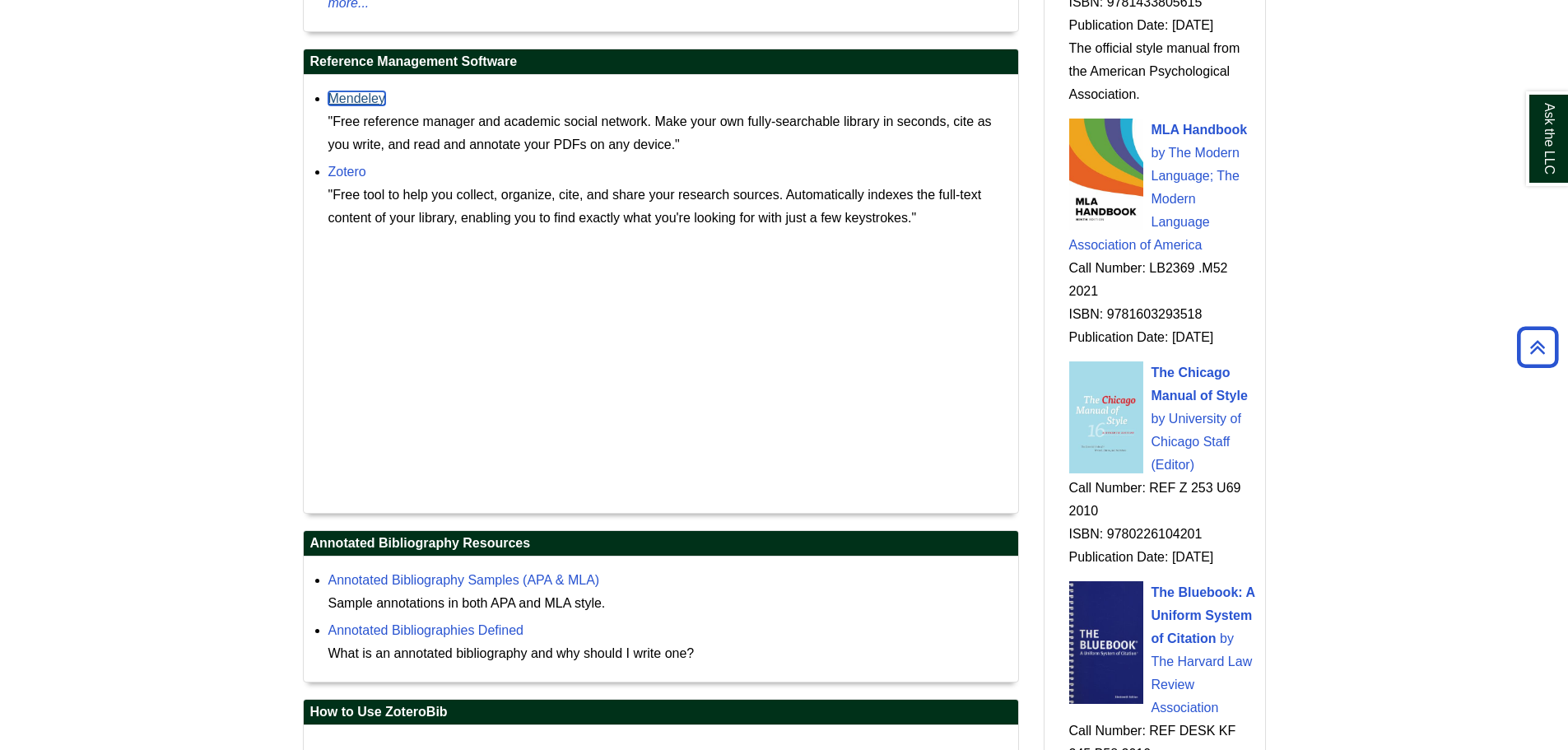
click at [369, 95] on link "Mendeley" at bounding box center [357, 98] width 57 height 14
click at [342, 172] on link "Zotero" at bounding box center [347, 172] width 38 height 14
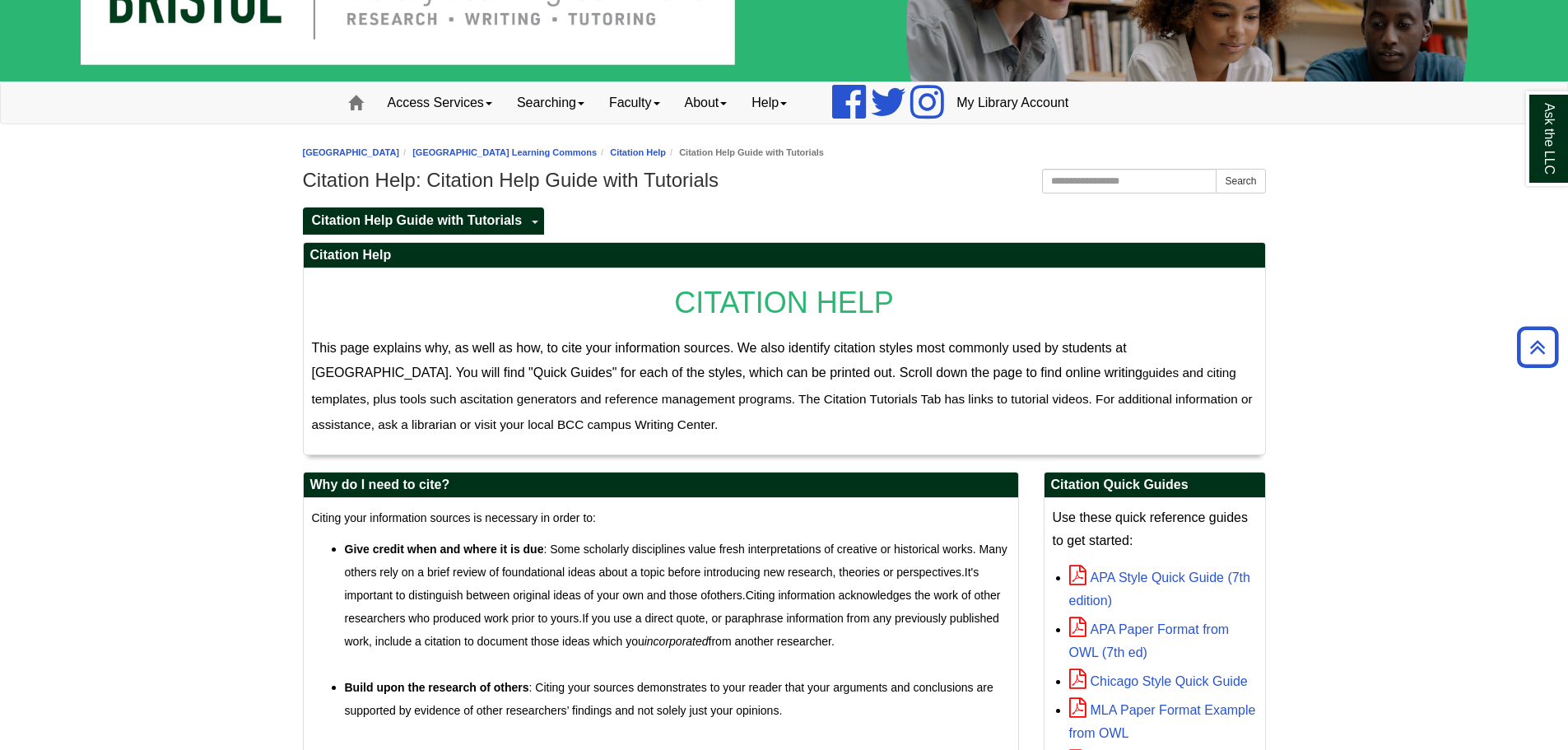
scroll to position [0, 0]
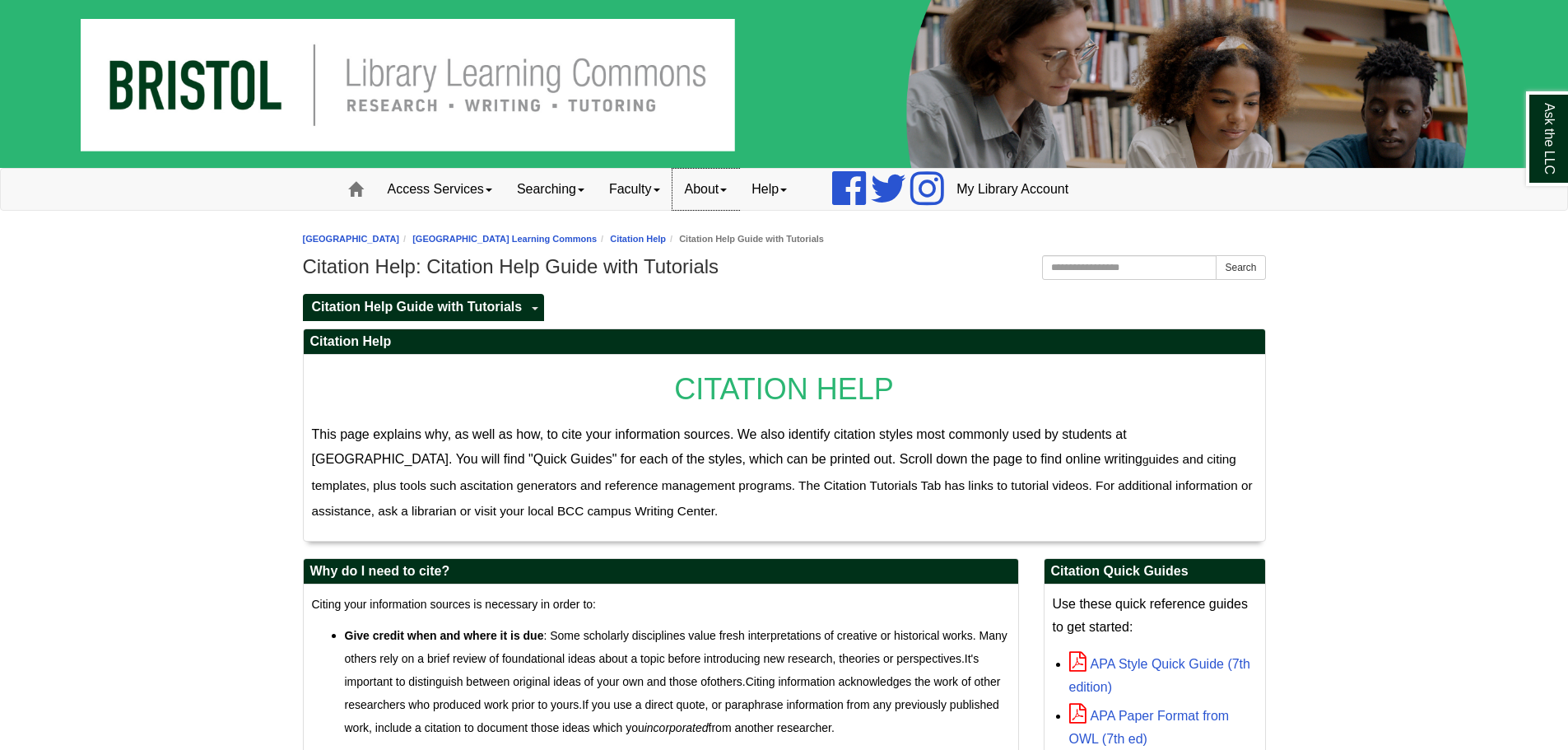
click at [700, 188] on link "About" at bounding box center [706, 190] width 67 height 41
click at [773, 187] on link "Help" at bounding box center [769, 190] width 60 height 41
click at [825, 259] on link "Report a Website Problem" at bounding box center [814, 262] width 149 height 19
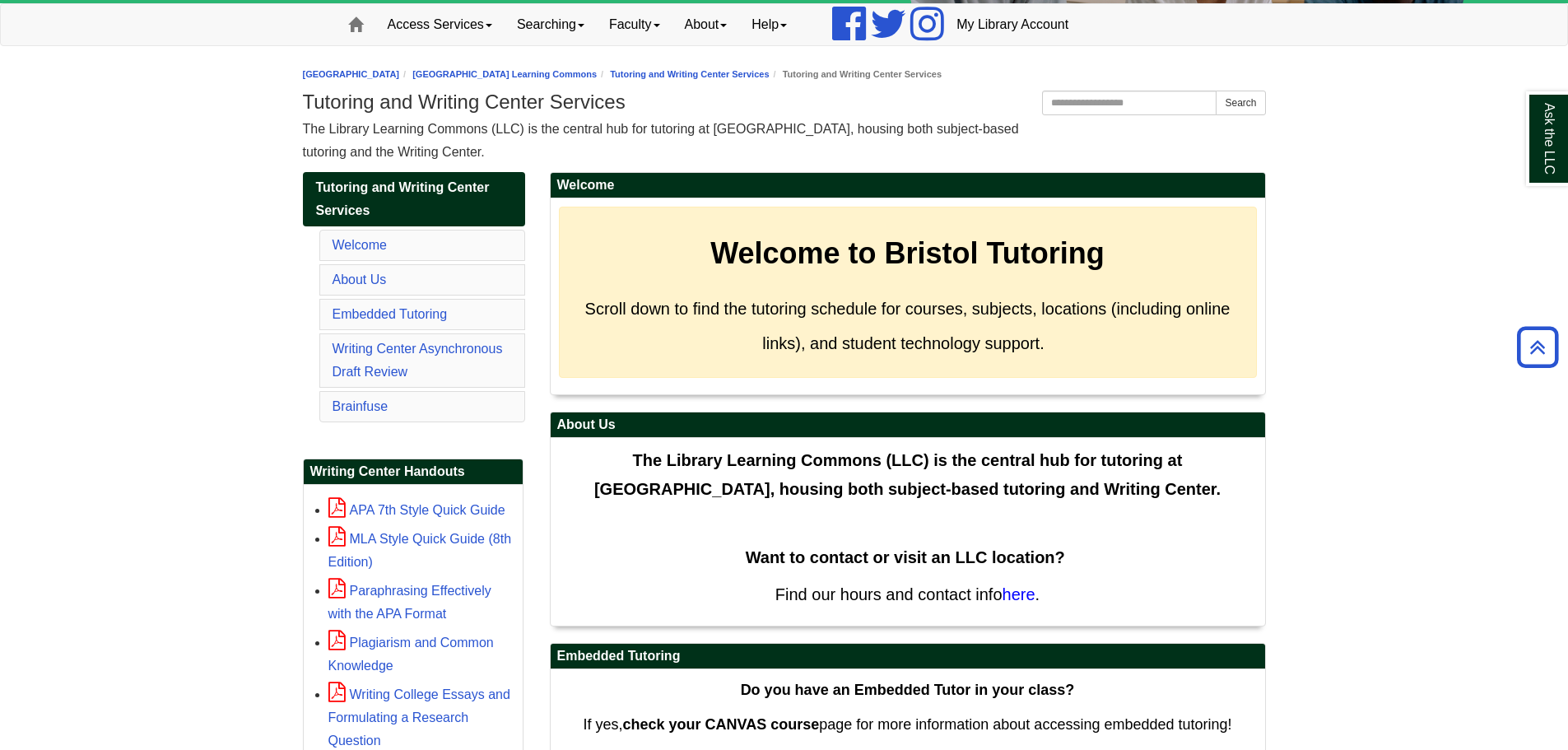
scroll to position [163, 0]
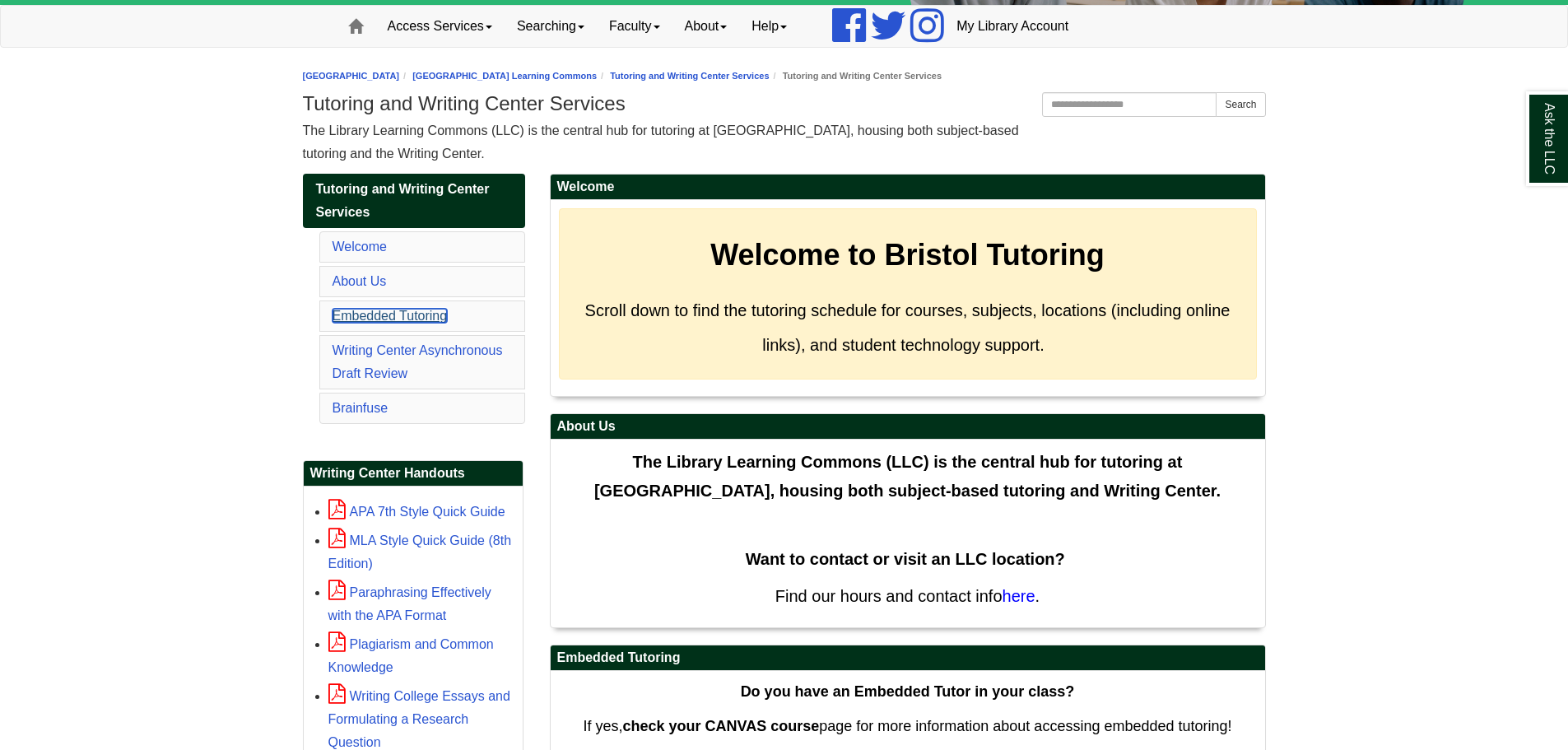
click at [362, 311] on link "Embedded Tutoring" at bounding box center [390, 316] width 115 height 14
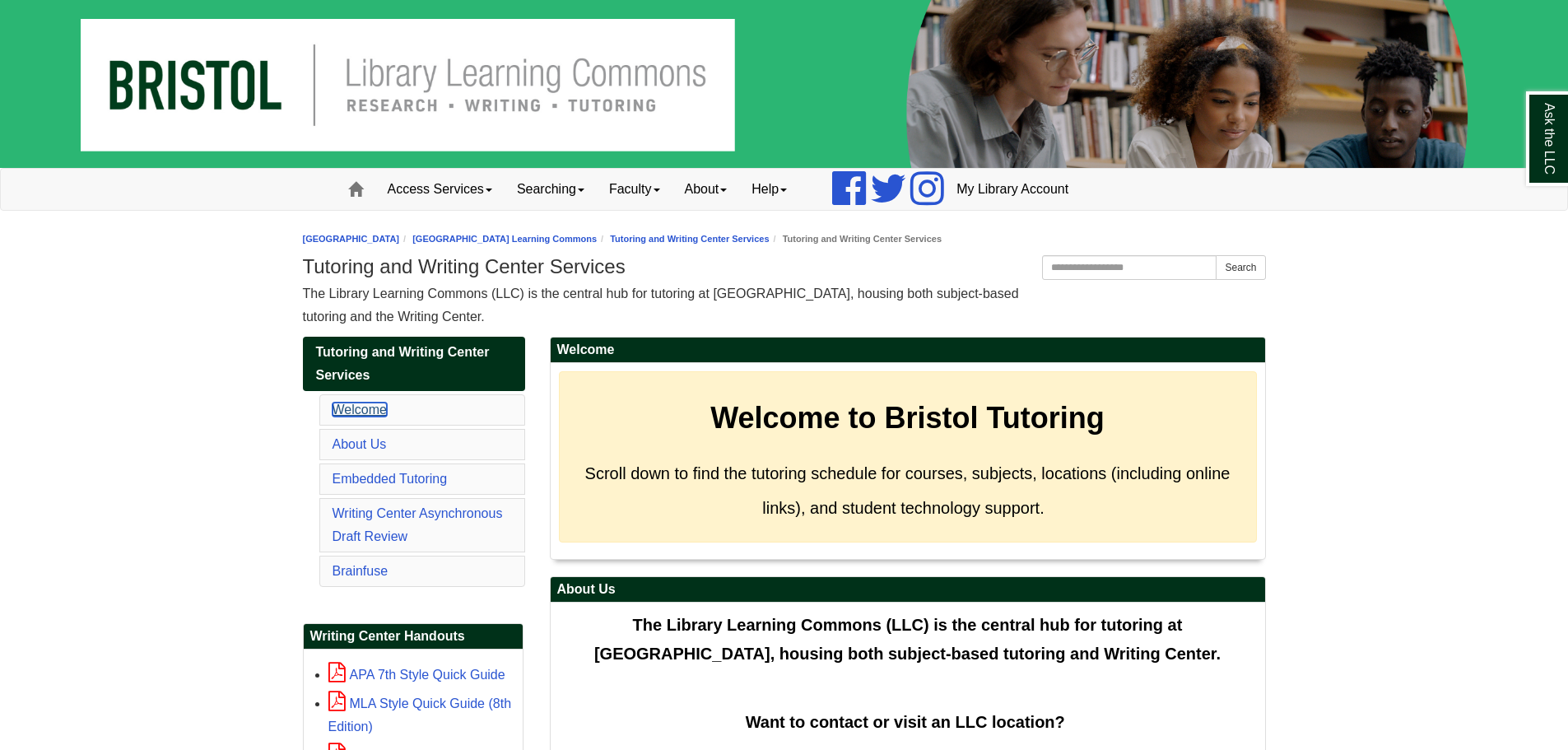
click at [380, 409] on link "Welcome" at bounding box center [359, 409] width 54 height 14
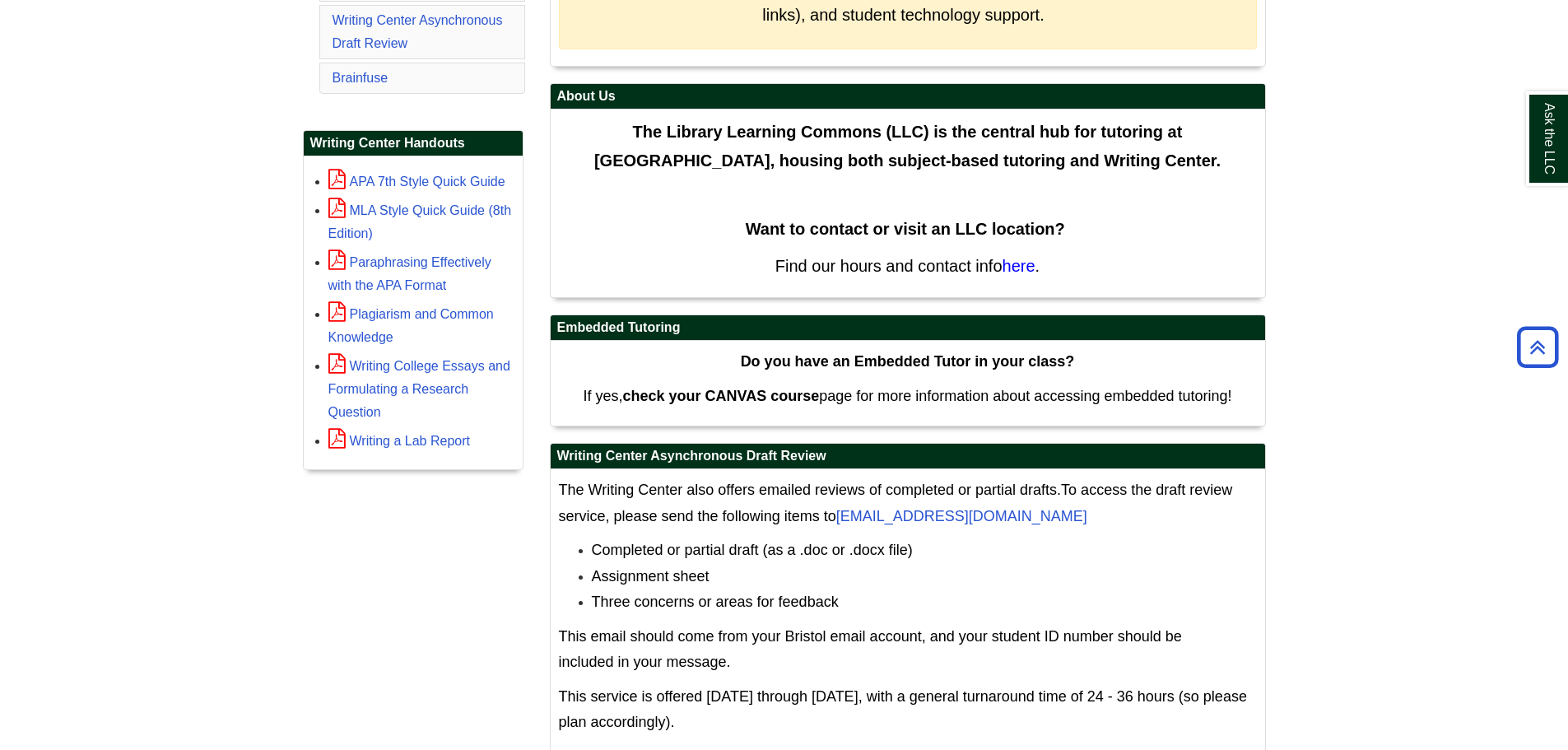
scroll to position [492, 0]
